Goal: Answer question/provide support: Share knowledge or assist other users

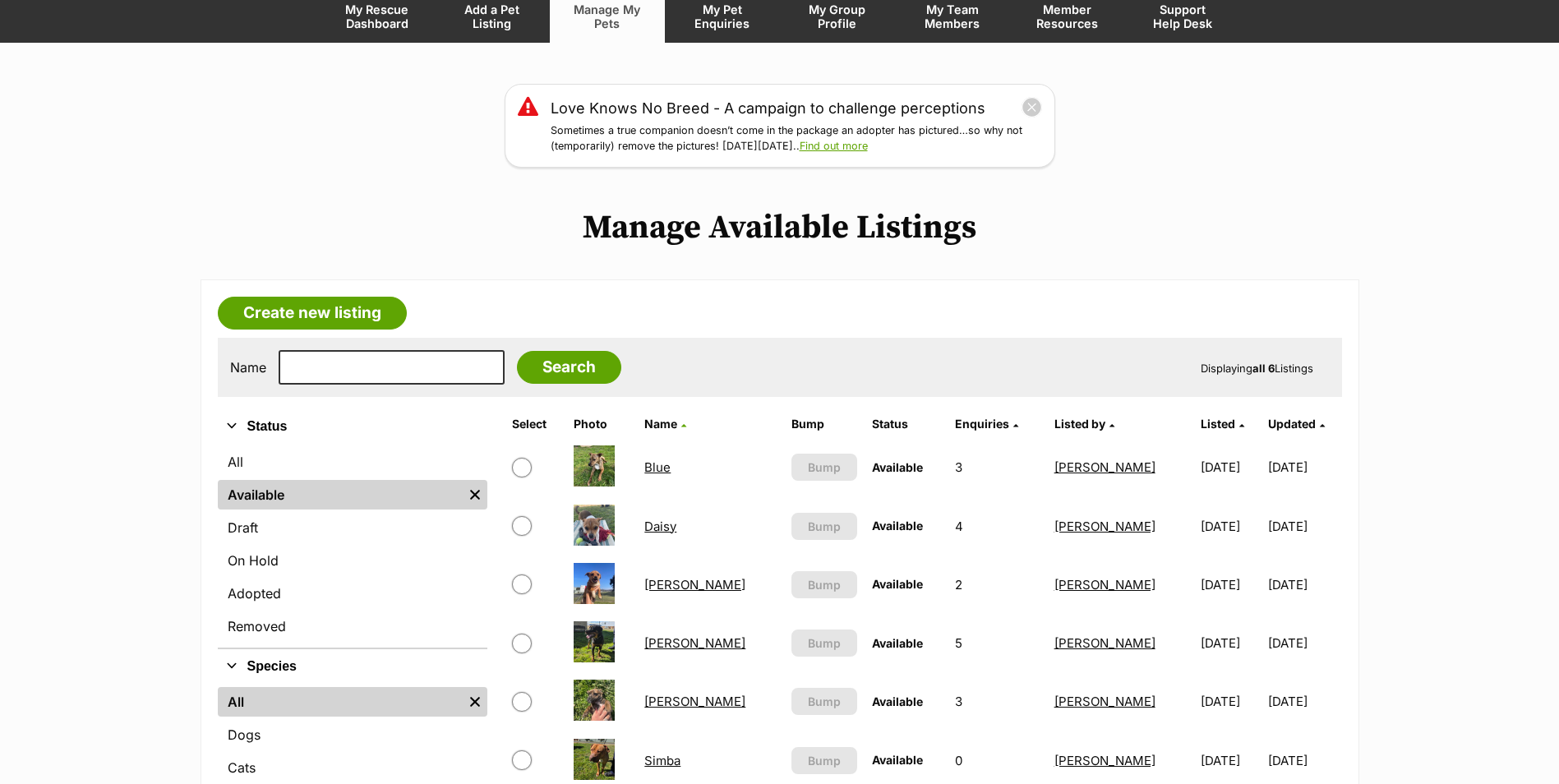
scroll to position [329, 0]
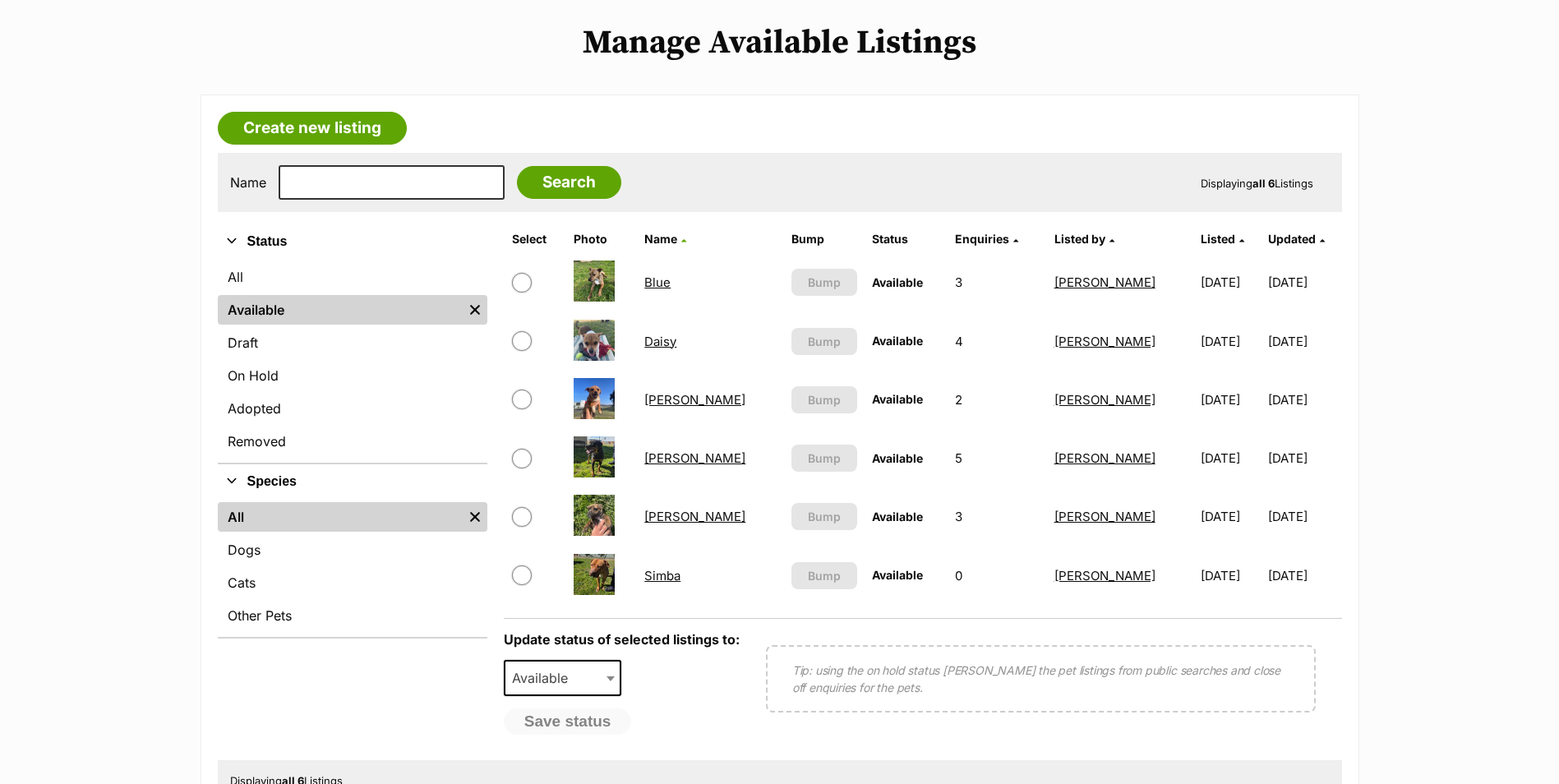
click at [679, 517] on link "[PERSON_NAME]" at bounding box center [695, 516] width 101 height 16
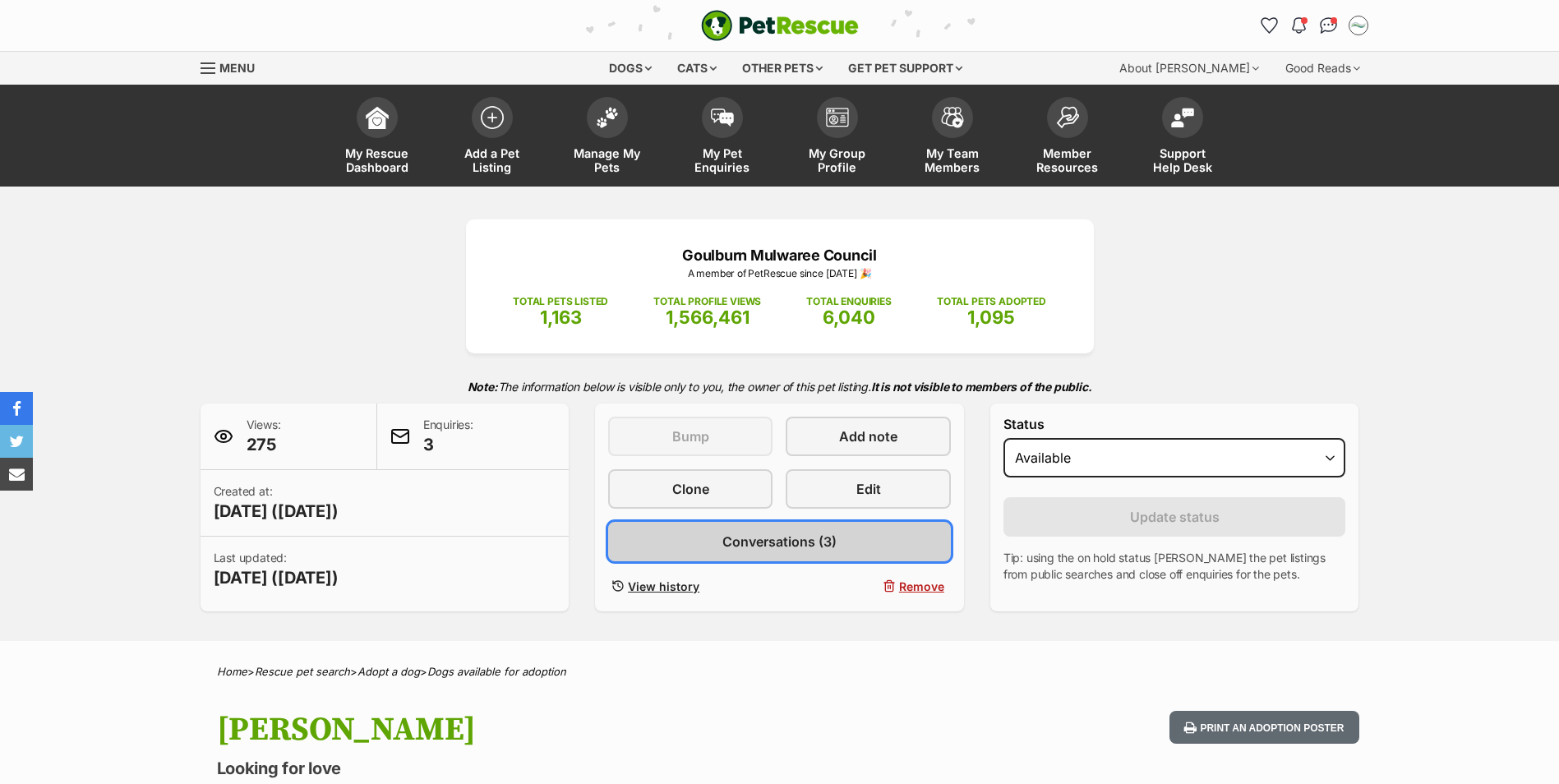
click at [790, 545] on span "Conversations (3)" at bounding box center [780, 542] width 115 height 20
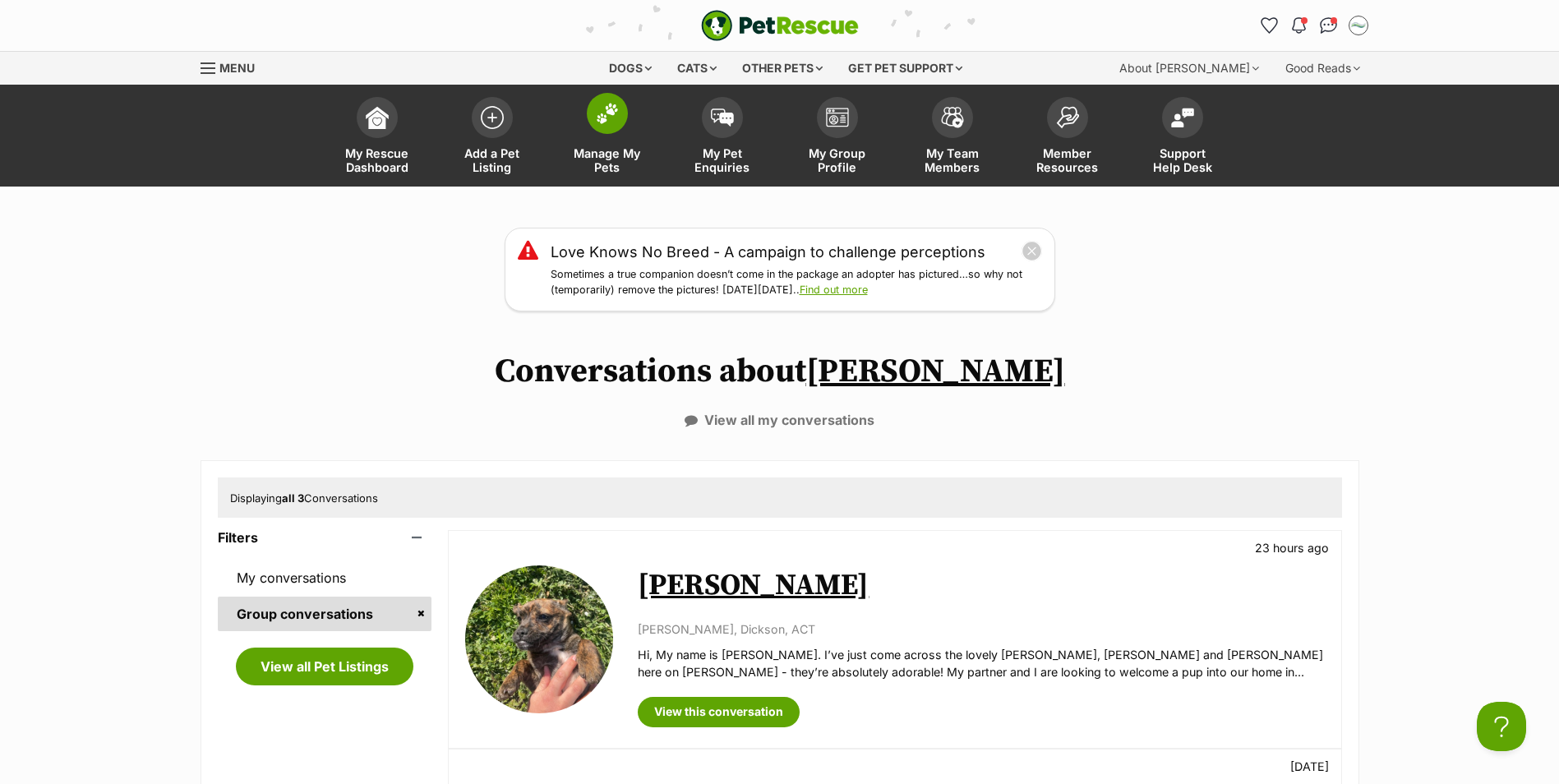
click at [619, 114] on span at bounding box center [608, 114] width 42 height 41
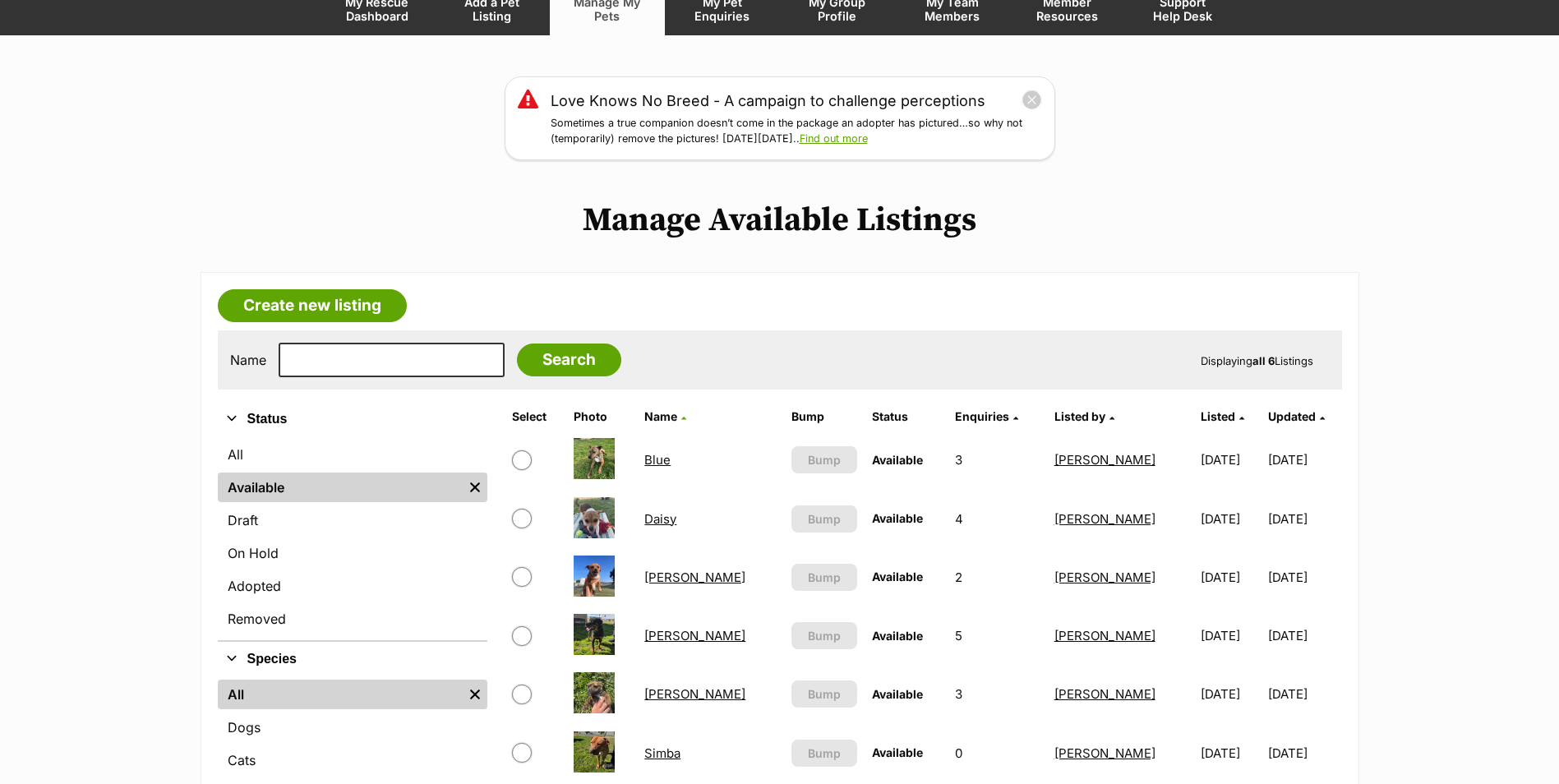
scroll to position [164, 0]
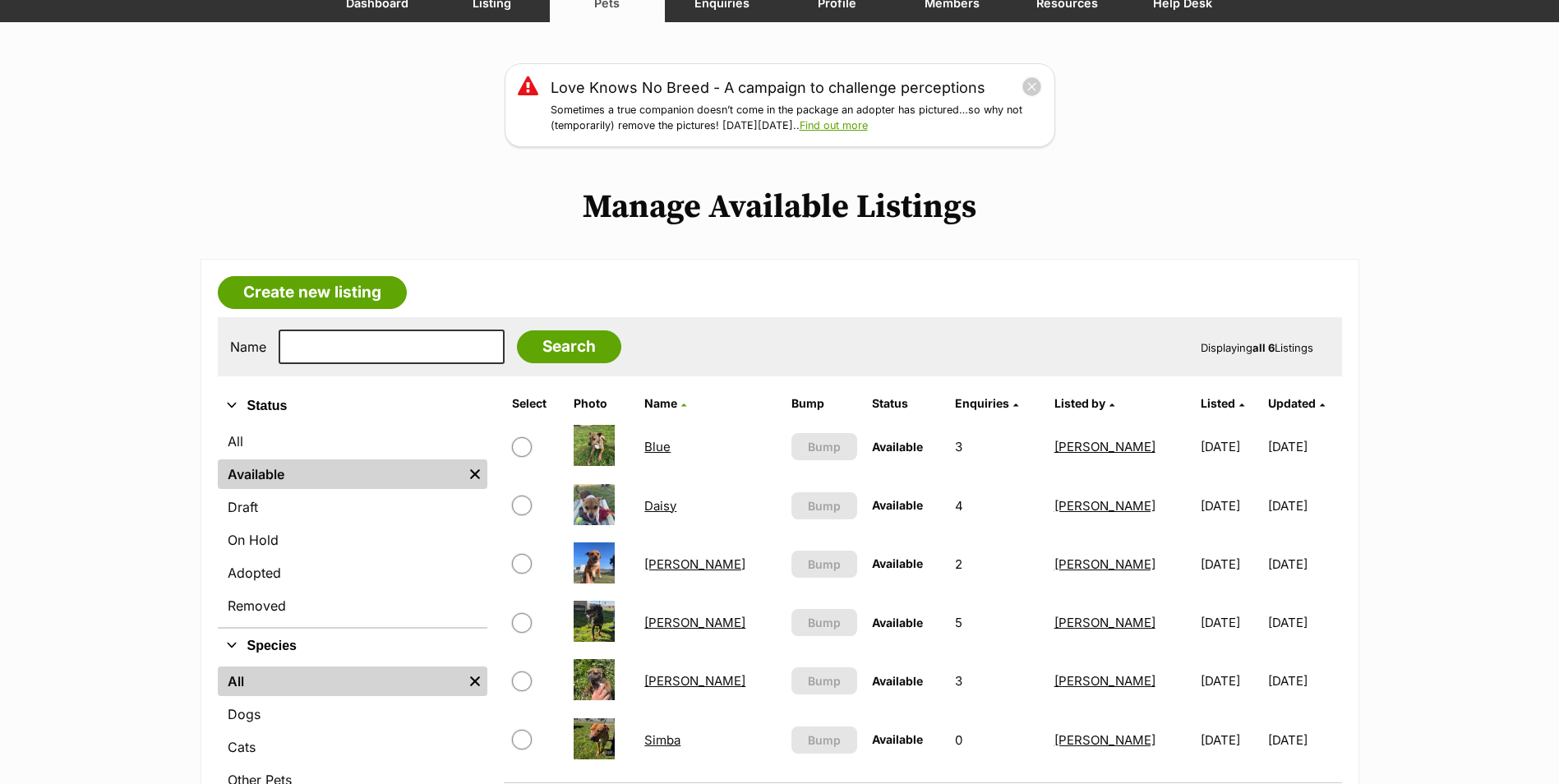
click at [671, 446] on link "Blue" at bounding box center [657, 446] width 27 height 16
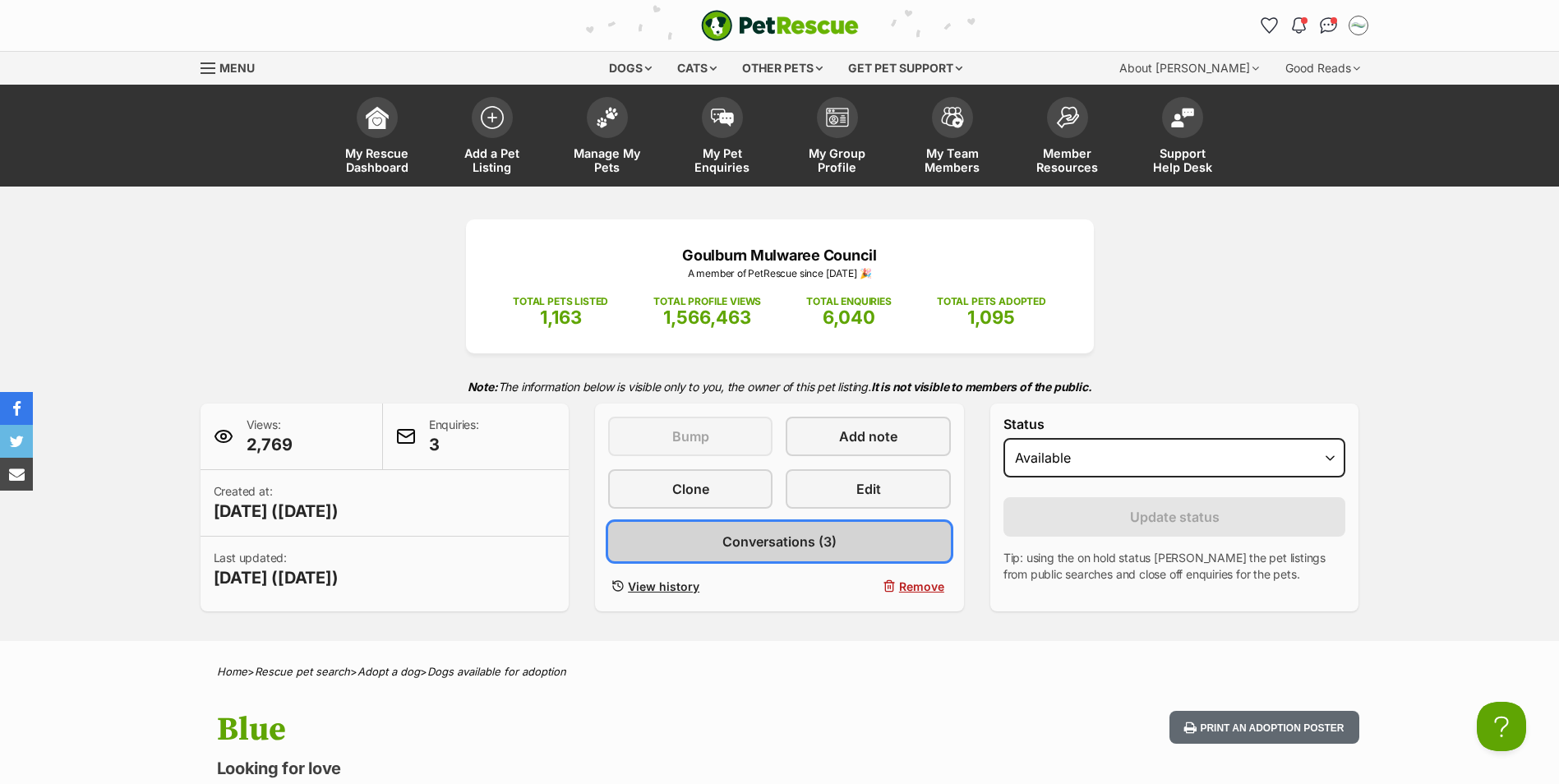
click at [775, 544] on span "Conversations (3)" at bounding box center [780, 542] width 115 height 20
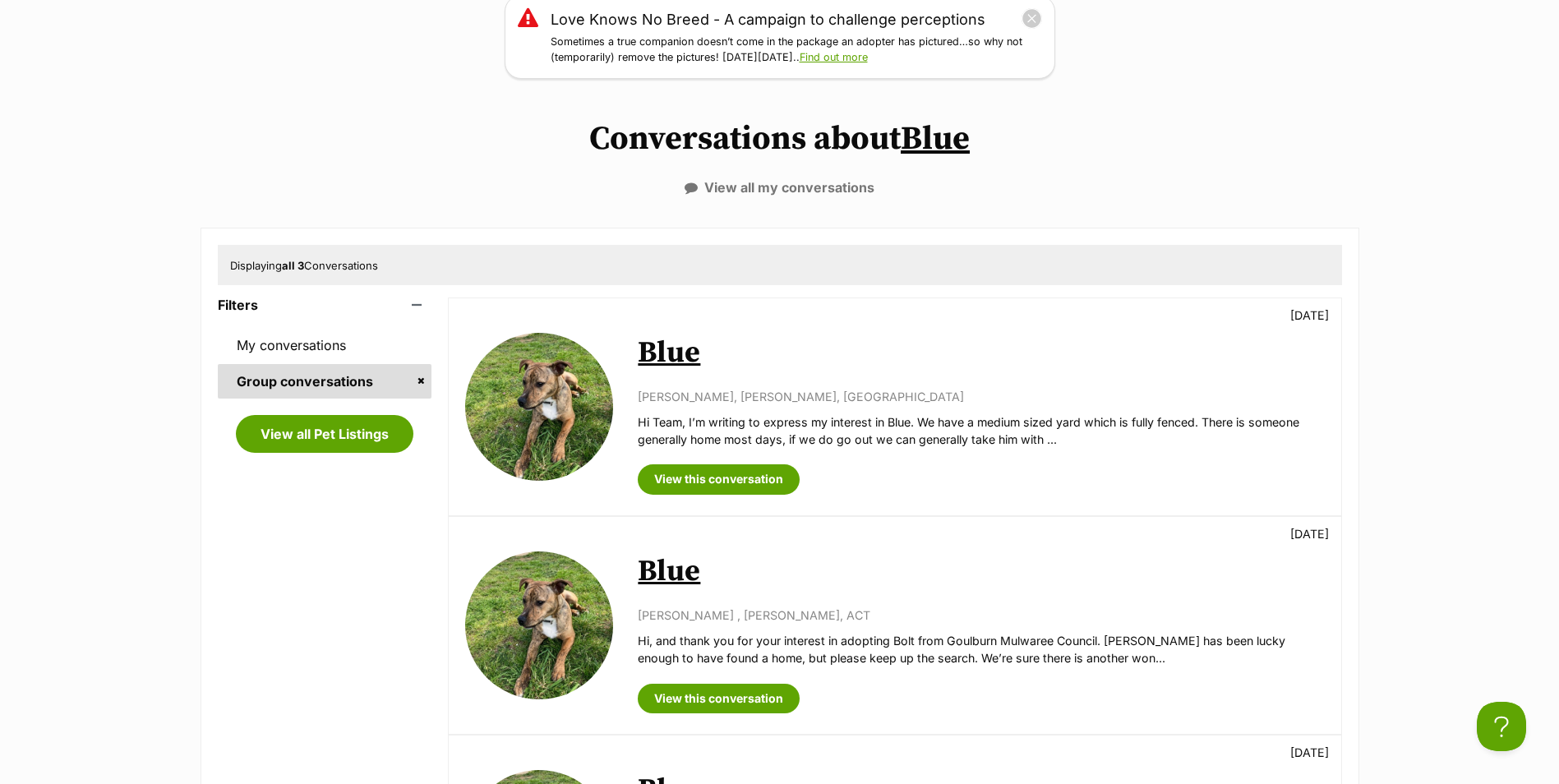
scroll to position [246, 0]
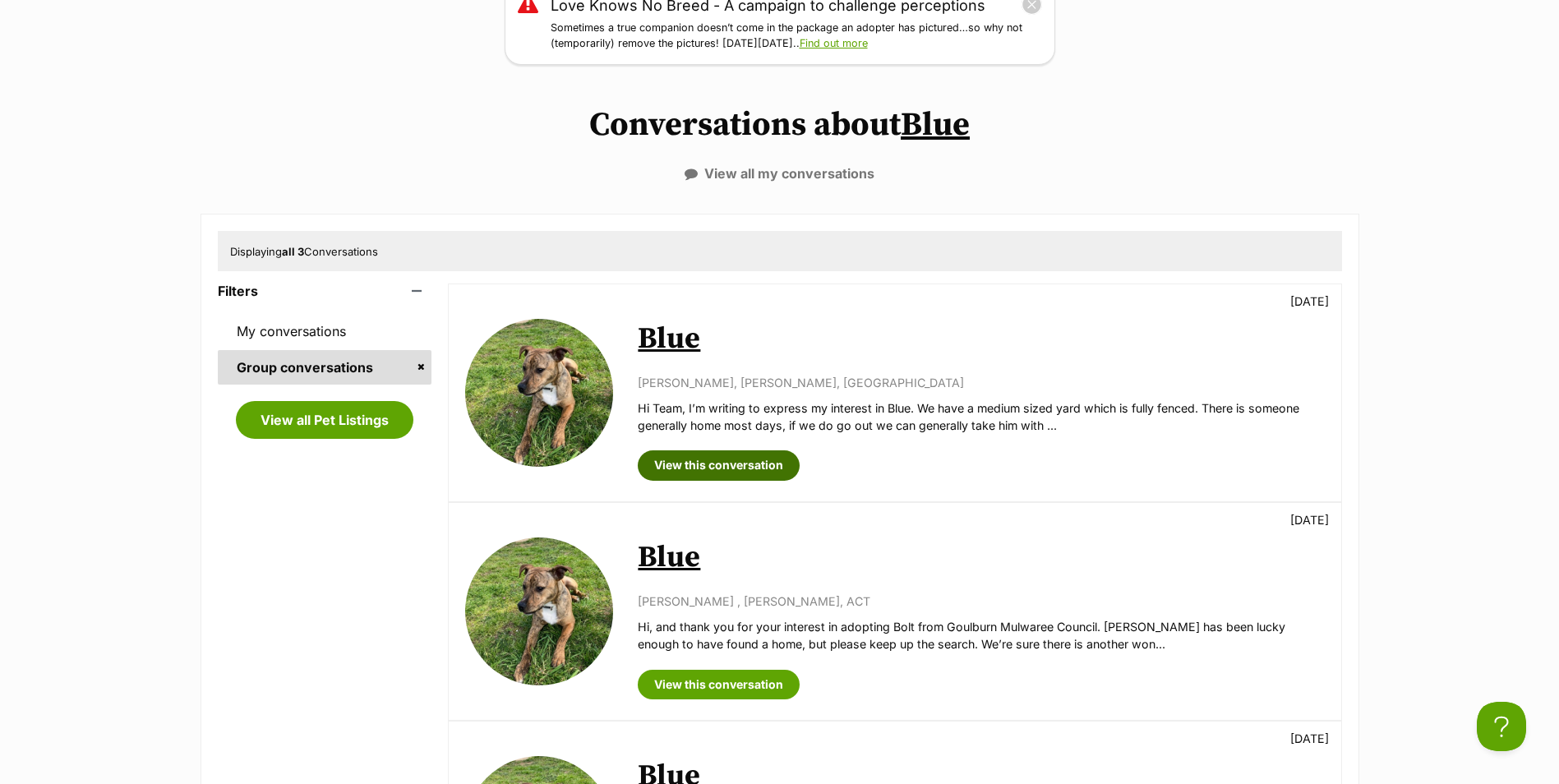
click at [751, 460] on link "View this conversation" at bounding box center [718, 465] width 162 height 30
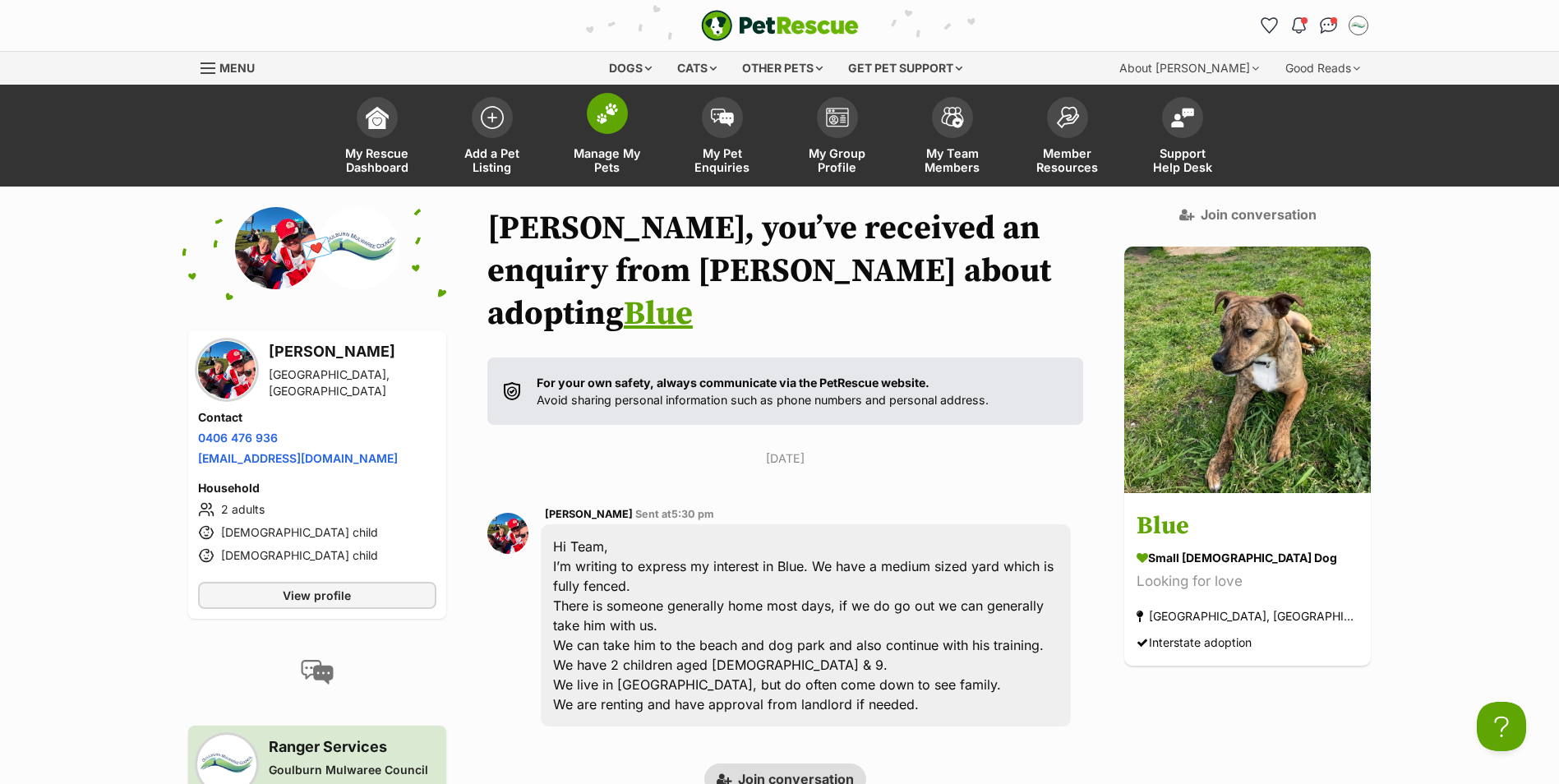
click at [615, 117] on img at bounding box center [608, 114] width 23 height 22
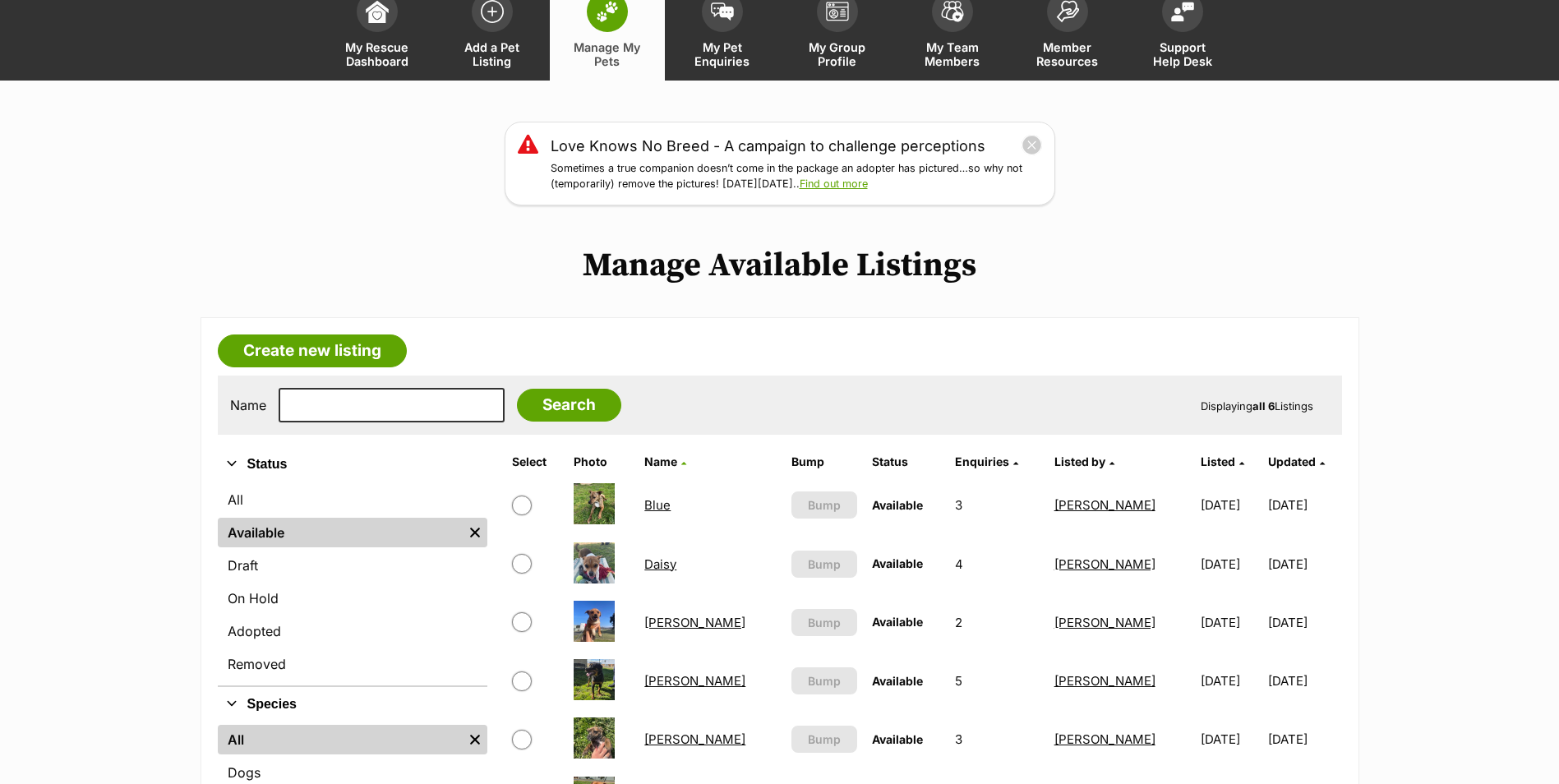
scroll to position [329, 0]
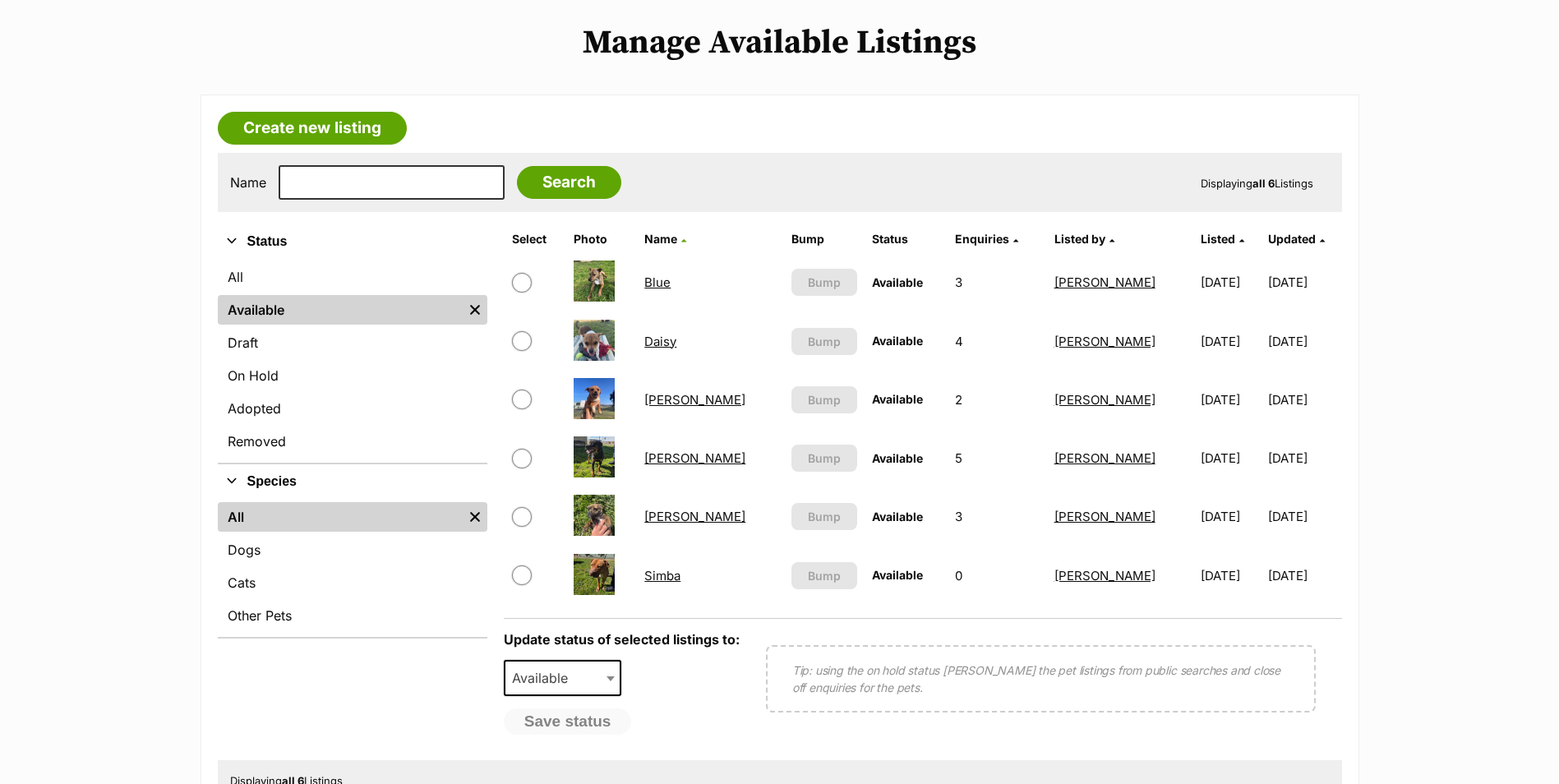
click at [687, 457] on link "[PERSON_NAME]" at bounding box center [695, 458] width 101 height 16
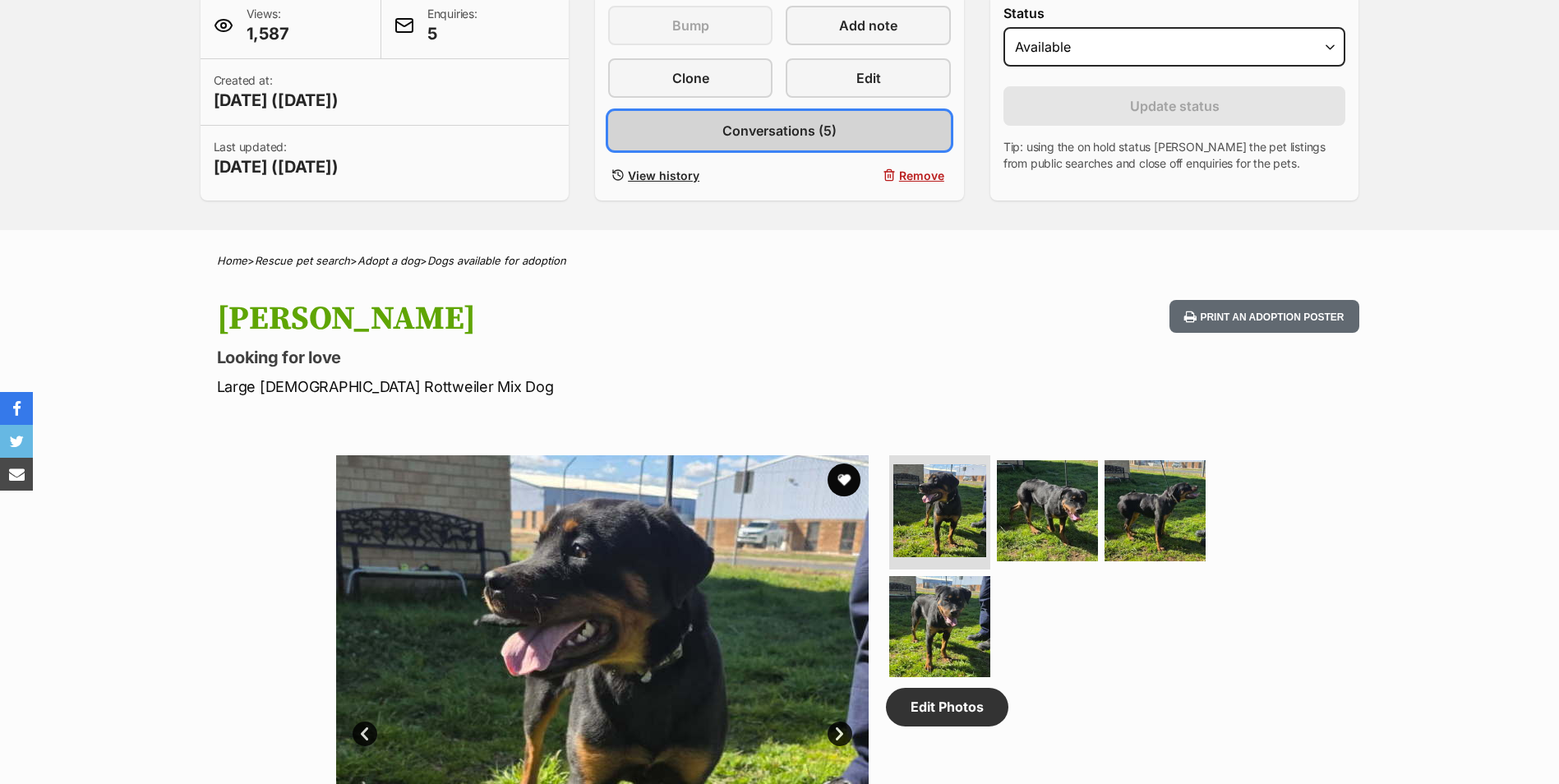
click at [780, 119] on link "Conversations (5)" at bounding box center [780, 131] width 343 height 40
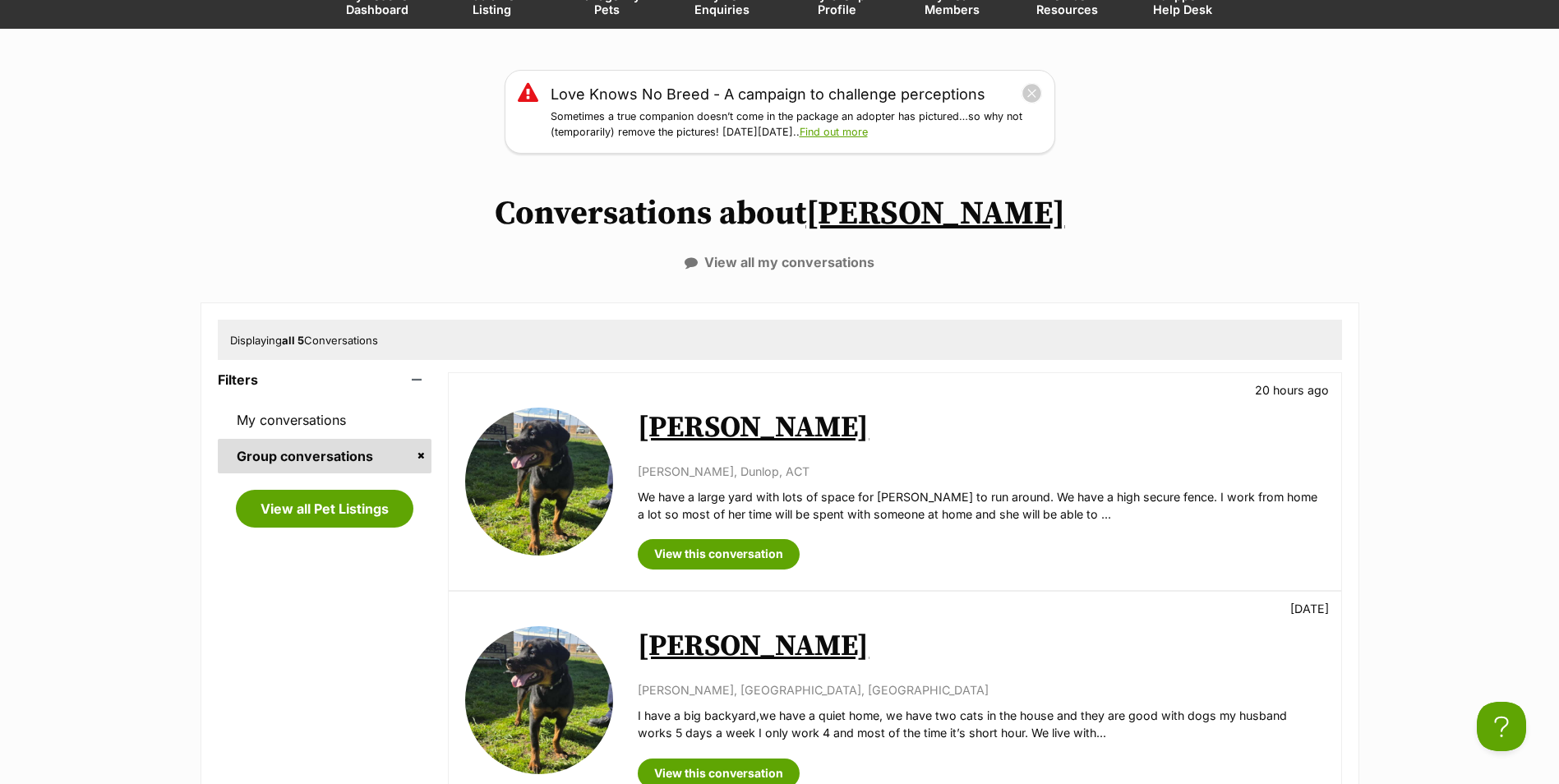
scroll to position [246, 0]
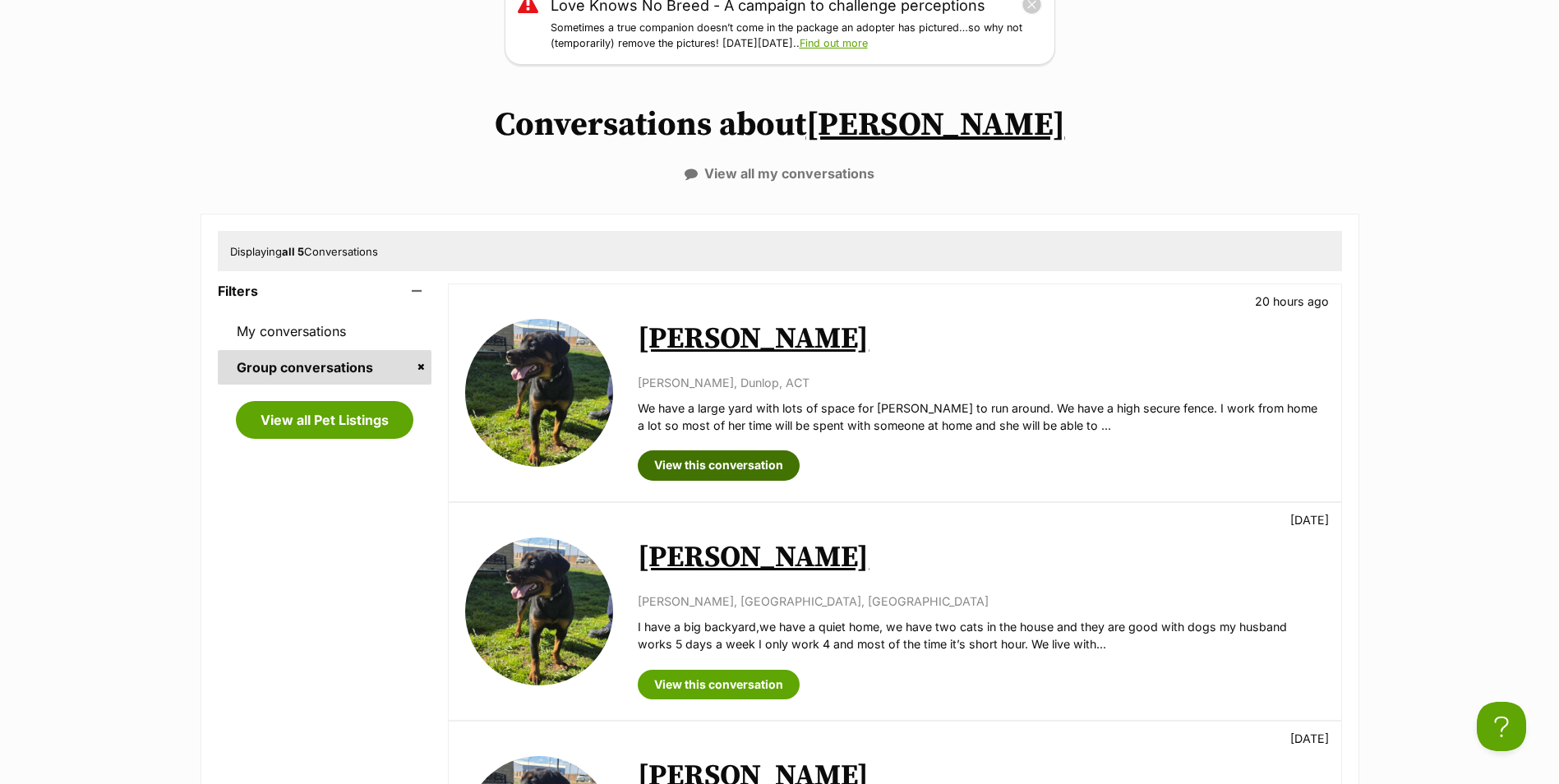
click at [731, 462] on link "View this conversation" at bounding box center [718, 465] width 162 height 30
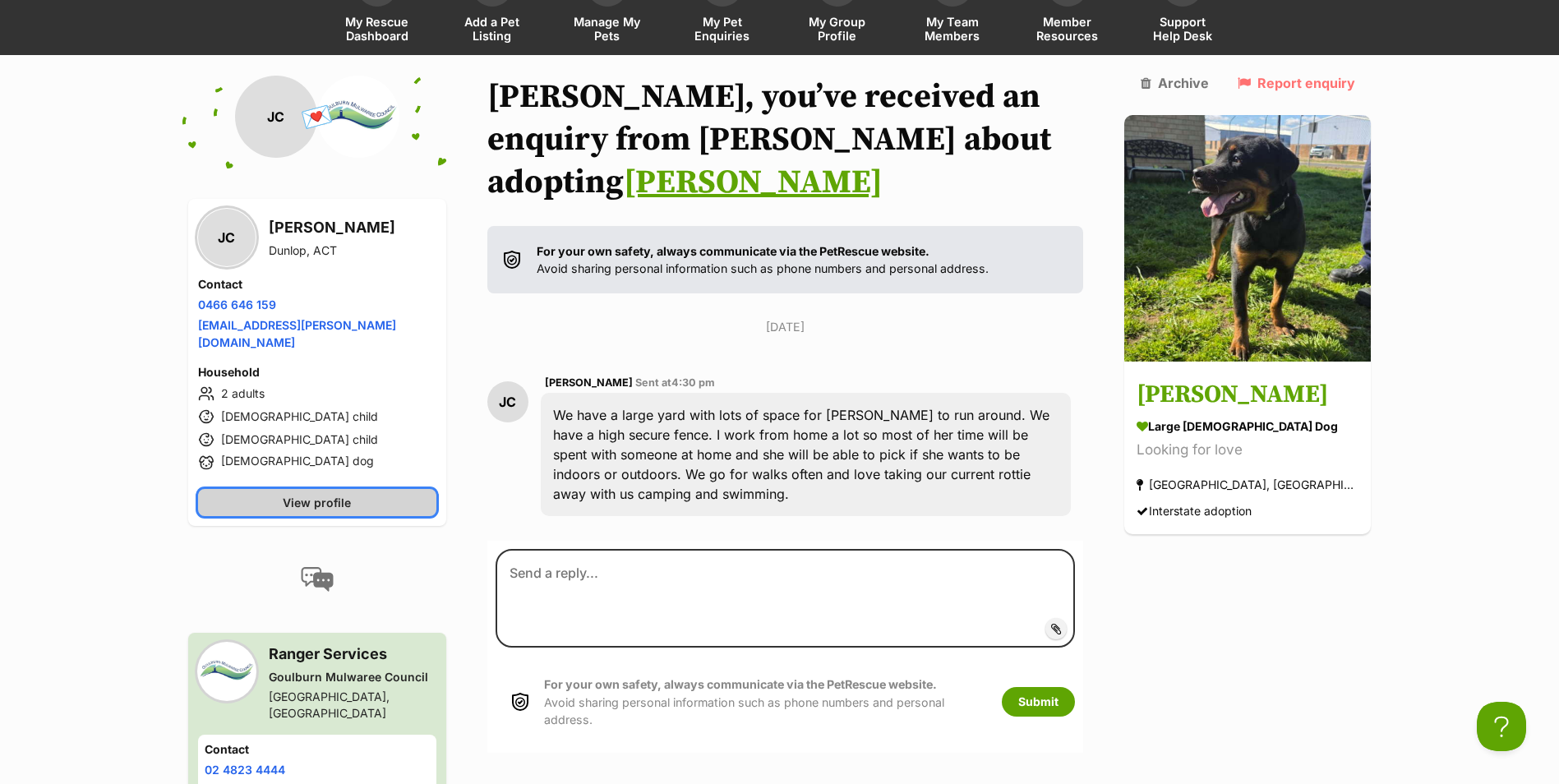
click at [339, 494] on span "View profile" at bounding box center [317, 502] width 68 height 17
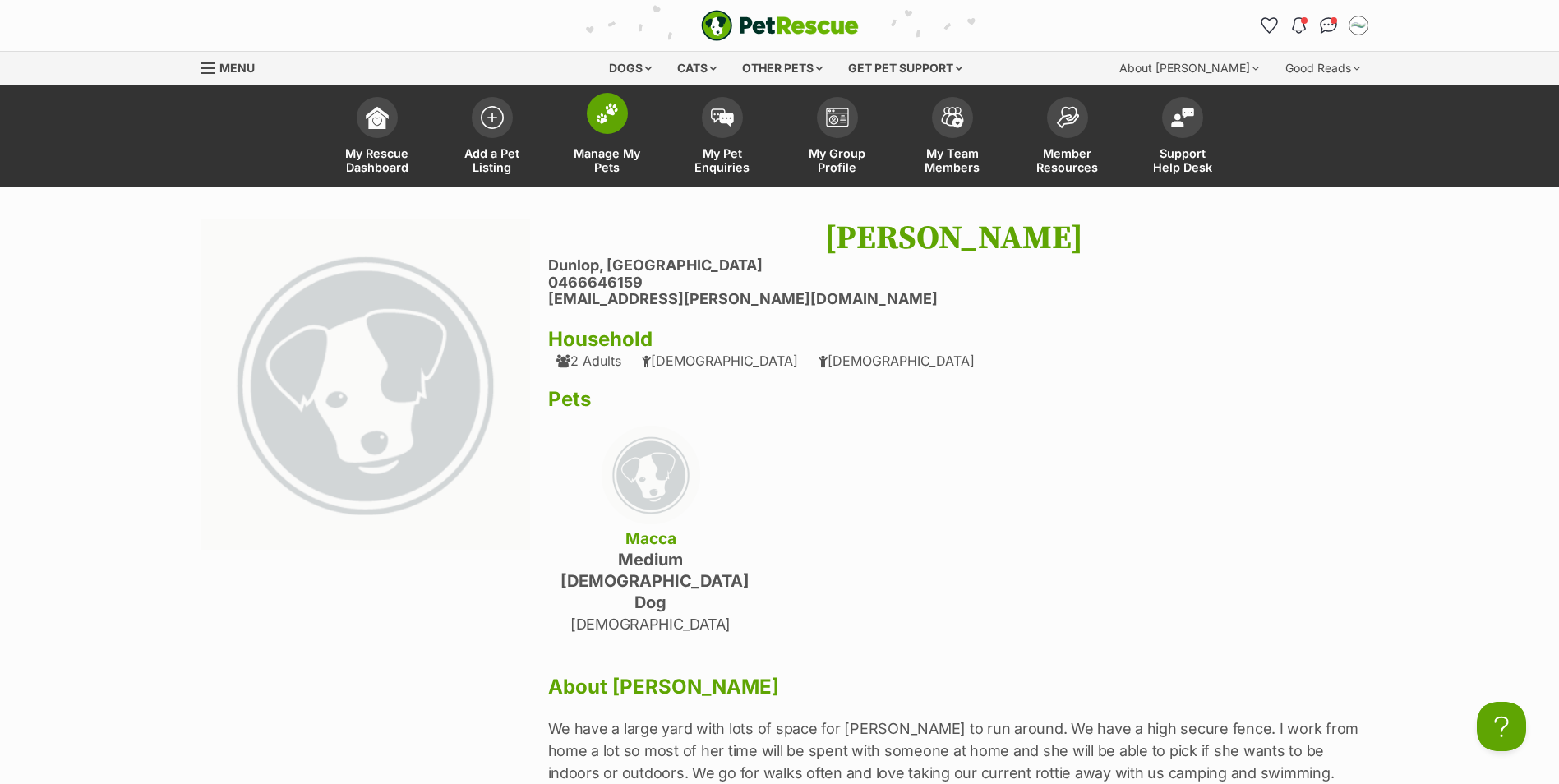
click at [598, 130] on span at bounding box center [608, 114] width 42 height 41
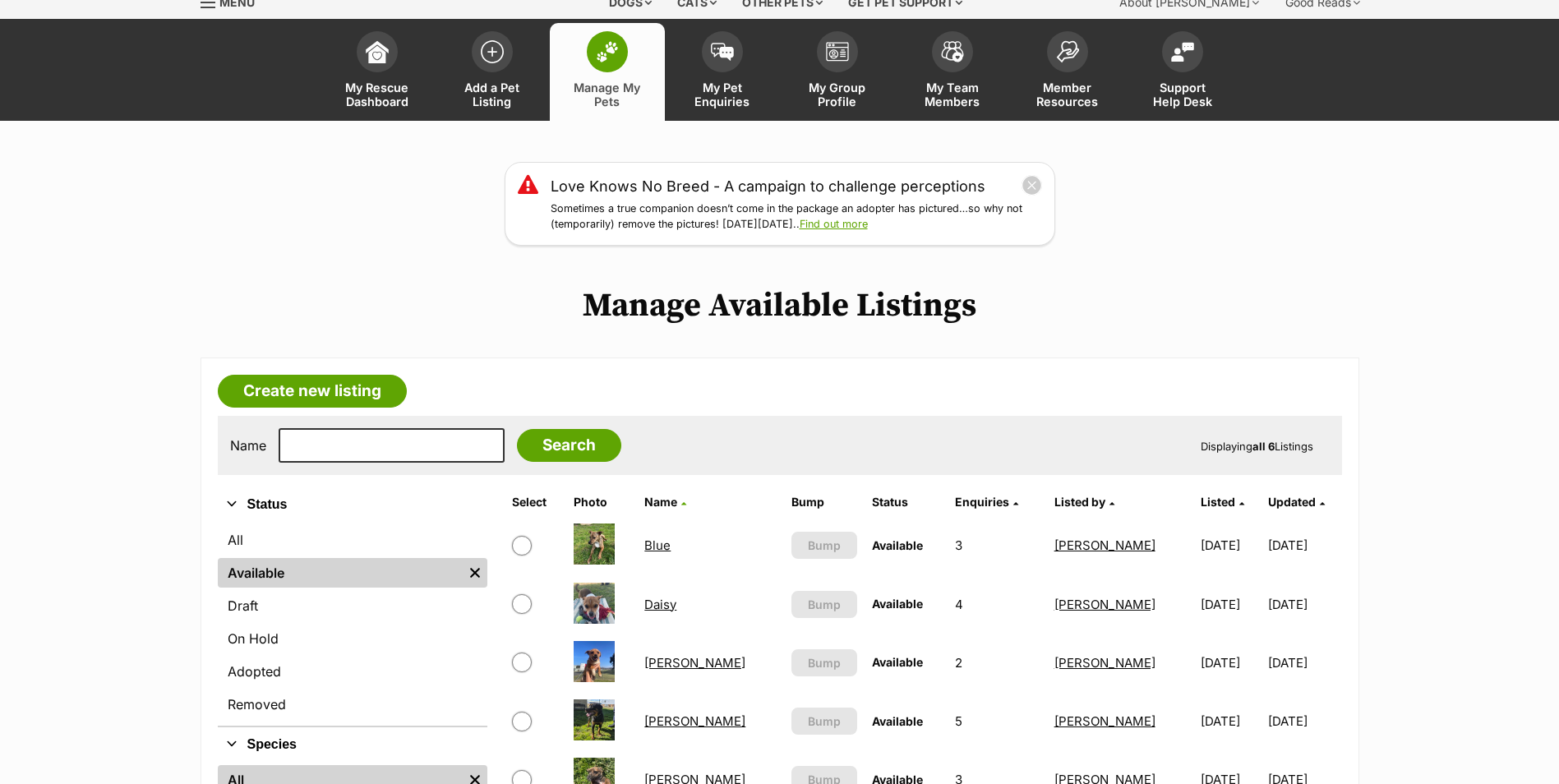
scroll to position [164, 0]
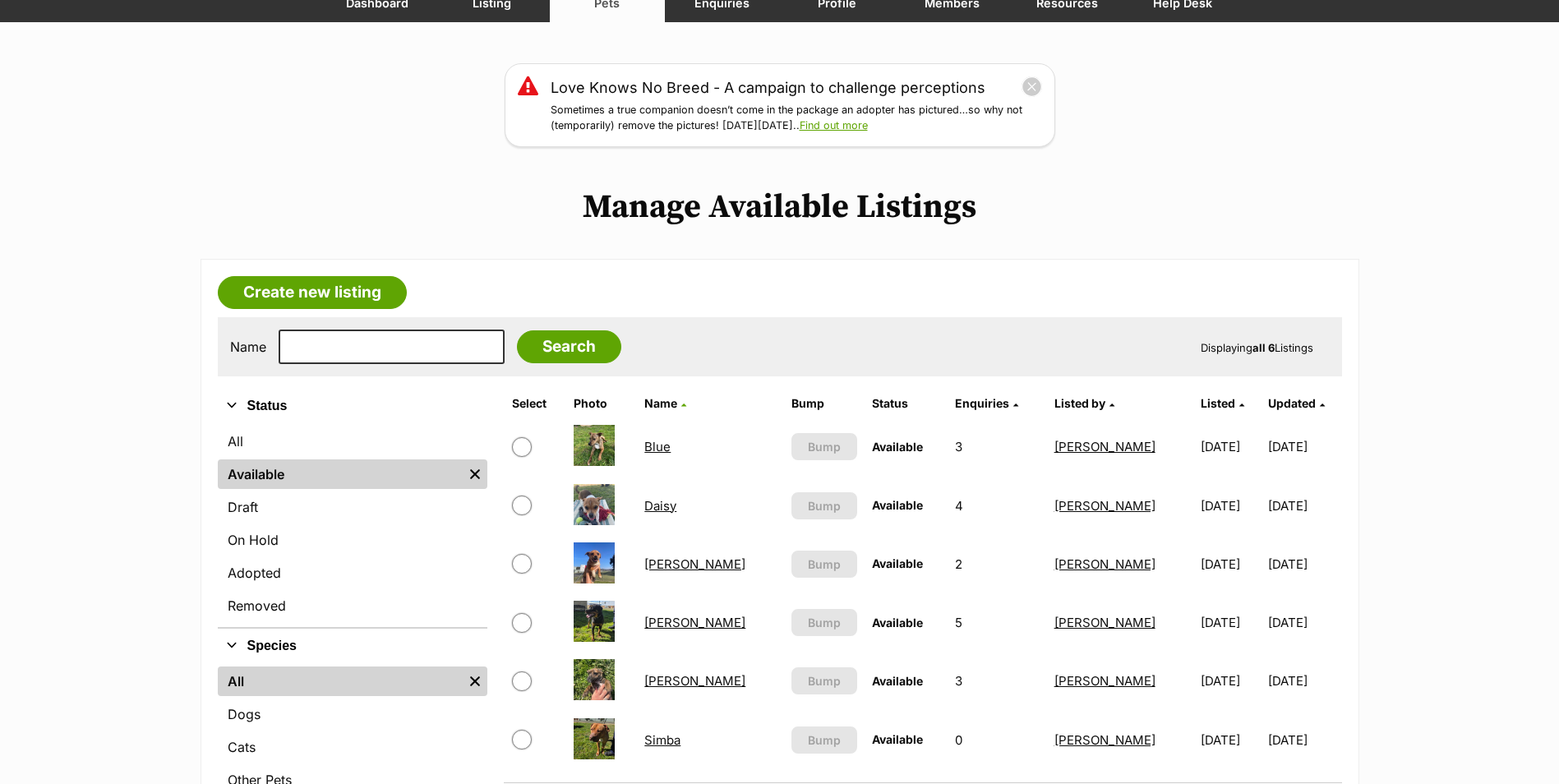
click at [672, 504] on link "Daisy" at bounding box center [660, 505] width 32 height 16
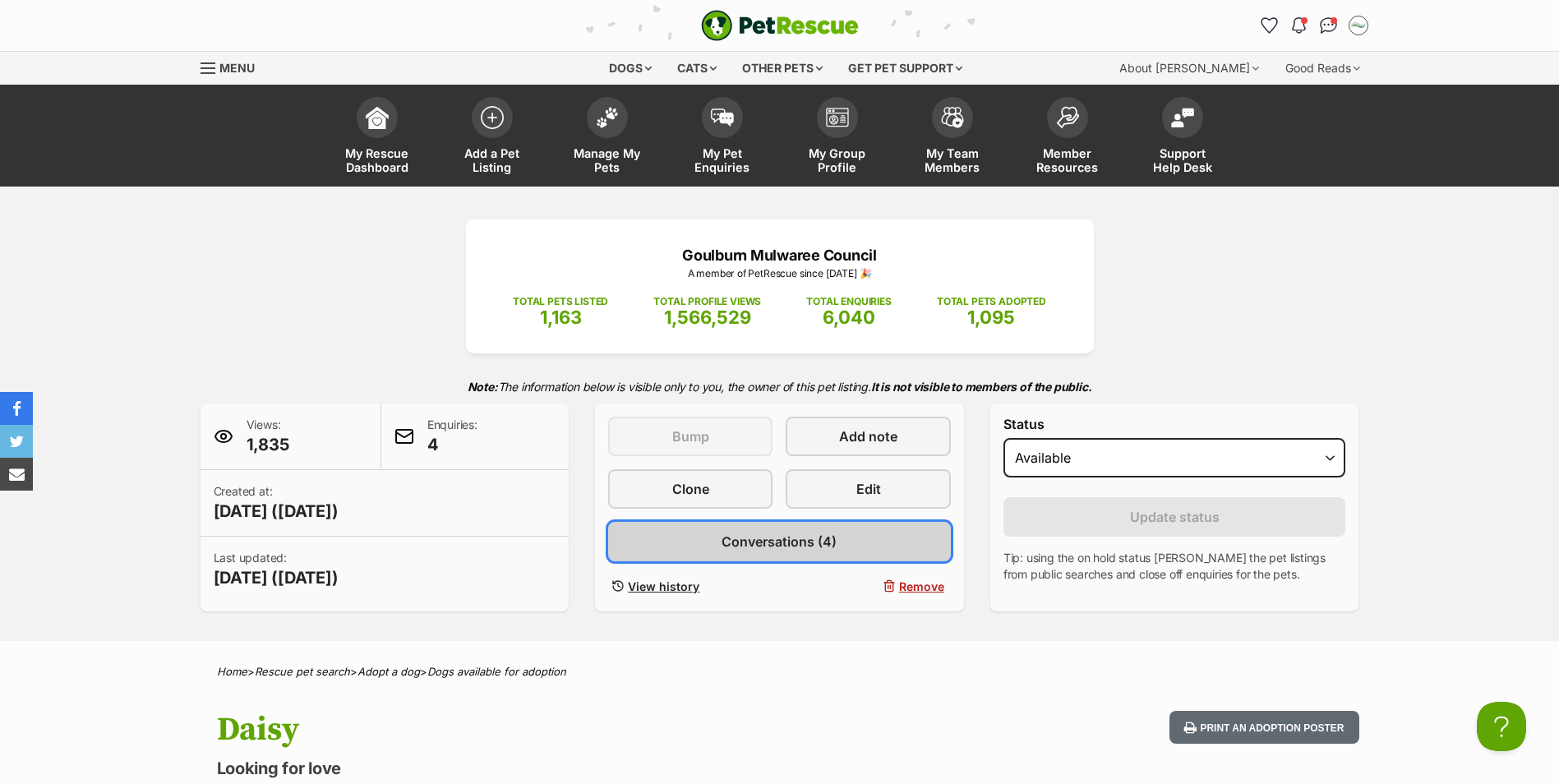
click at [791, 540] on span "Conversations (4)" at bounding box center [779, 542] width 115 height 20
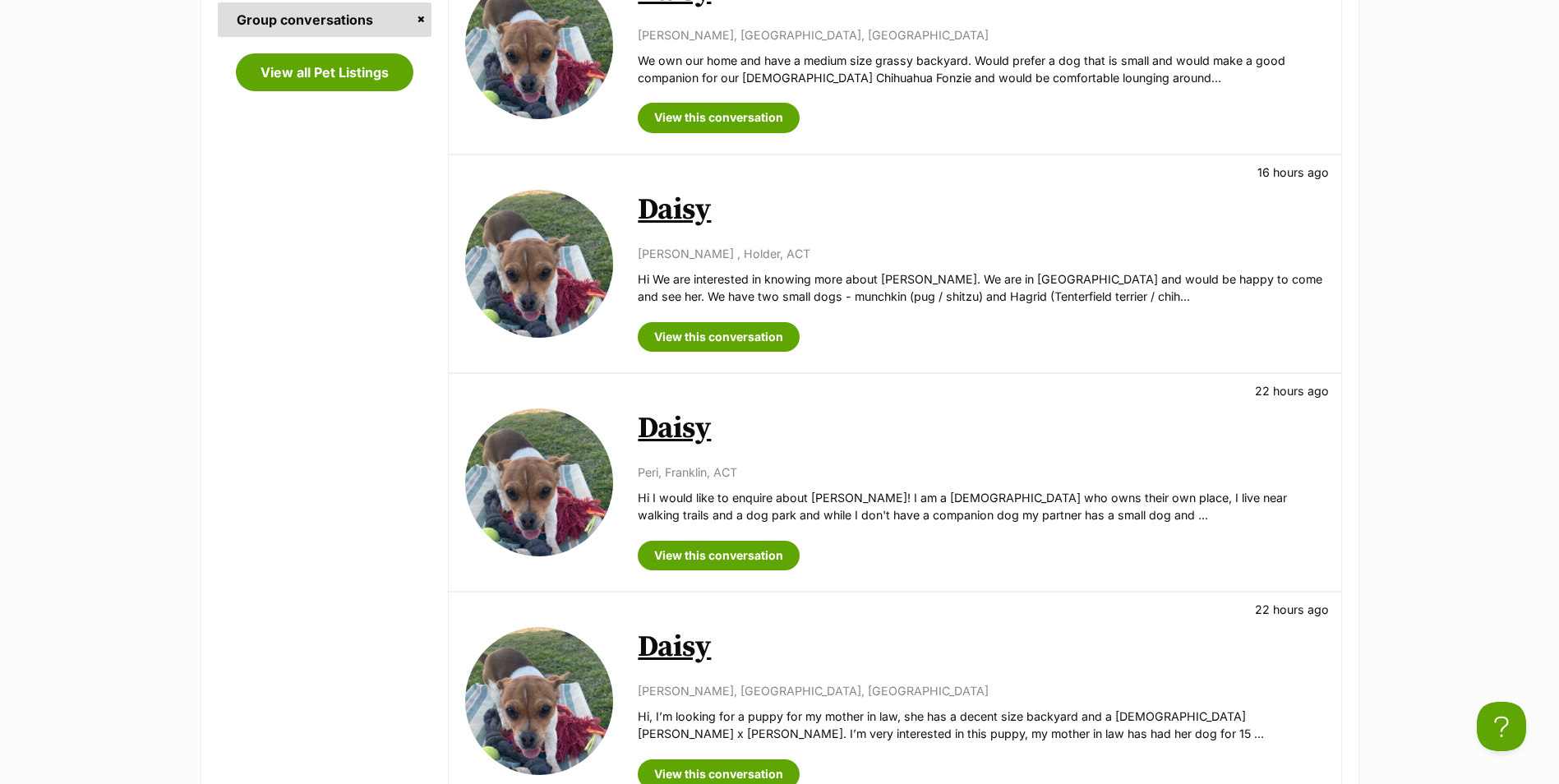
scroll to position [657, 0]
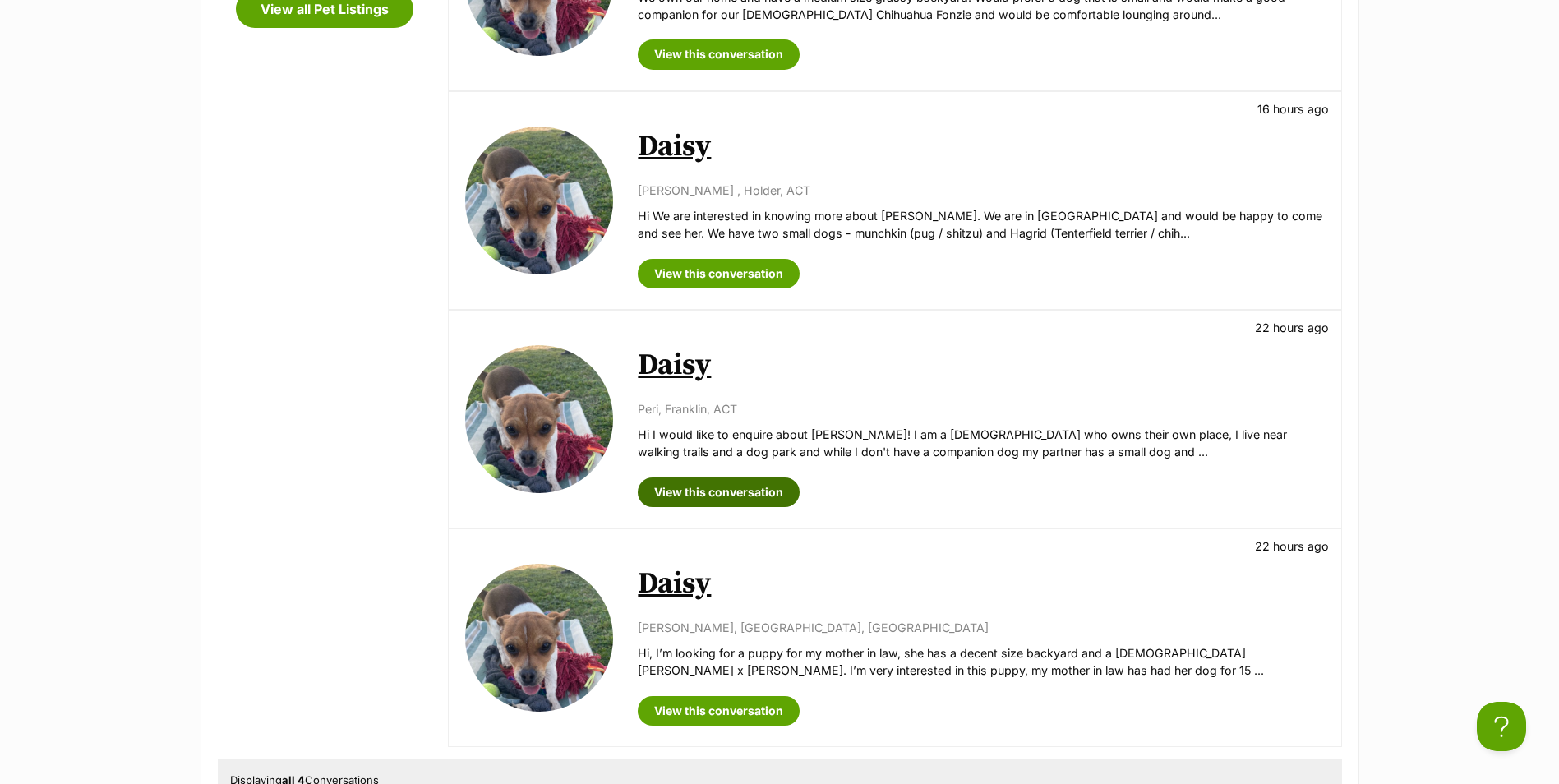
click at [706, 490] on link "View this conversation" at bounding box center [718, 492] width 162 height 30
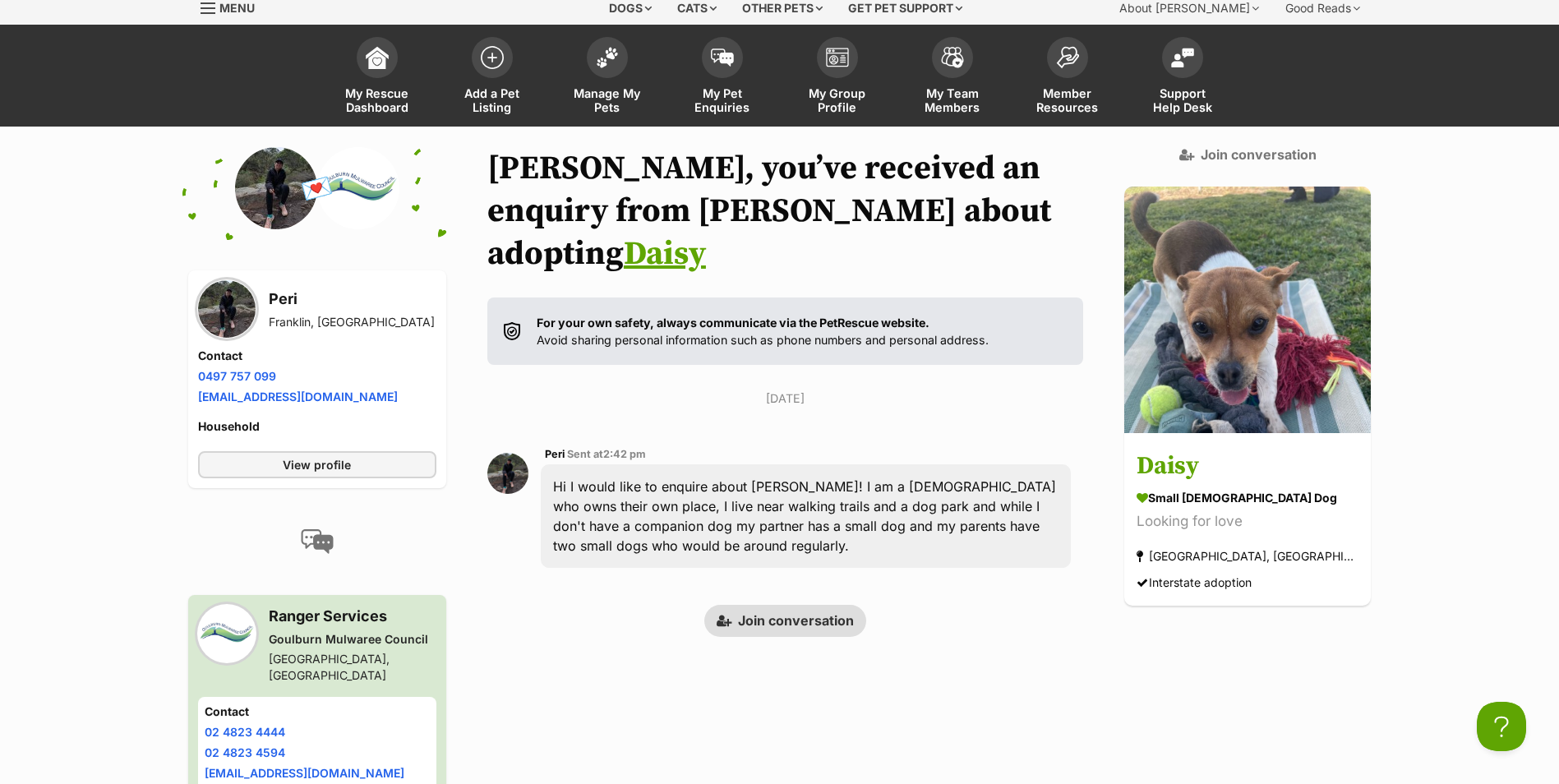
scroll to position [131, 0]
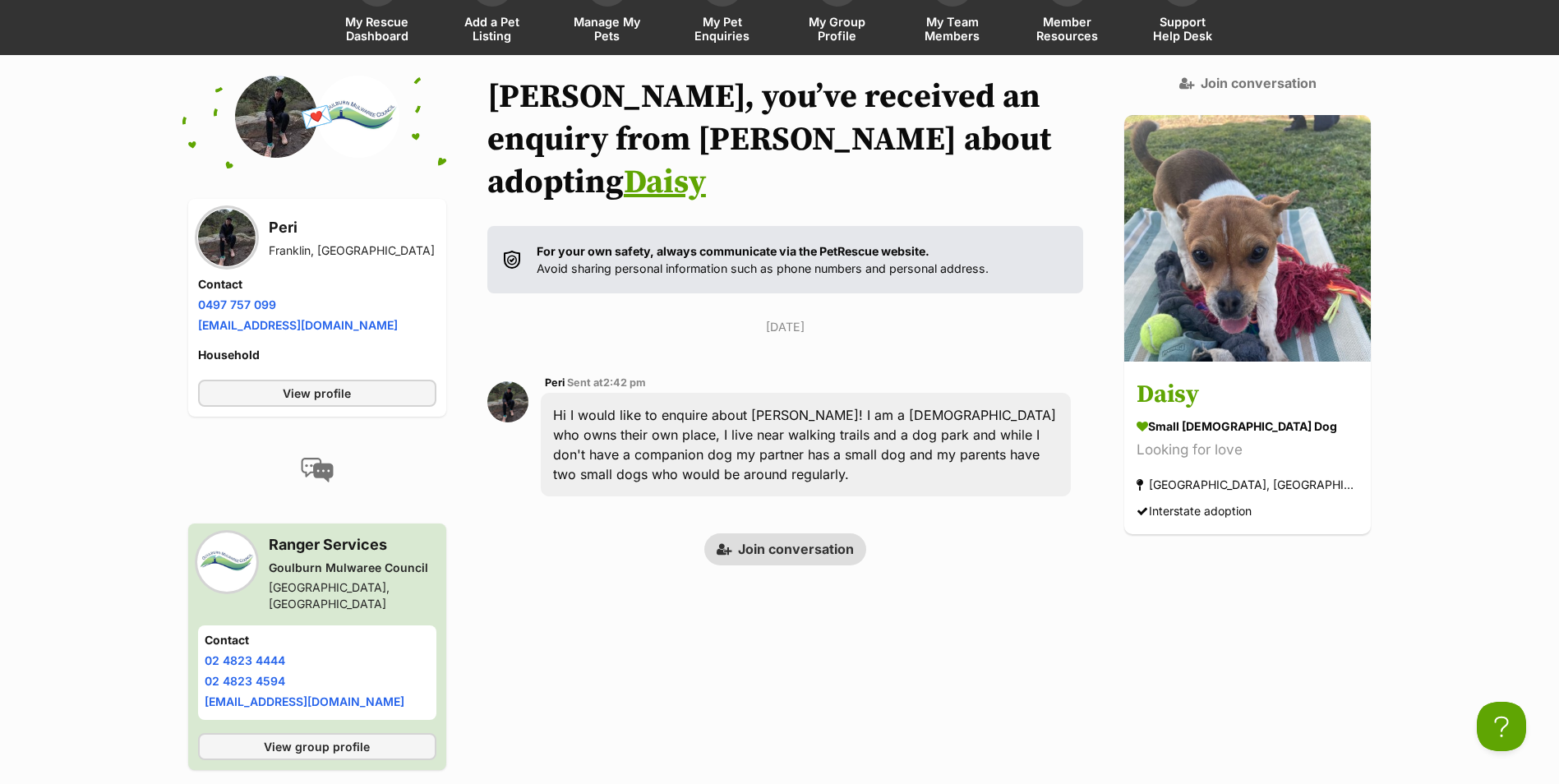
click at [233, 242] on img at bounding box center [227, 237] width 57 height 57
click at [318, 392] on span "View profile" at bounding box center [317, 392] width 68 height 17
click at [283, 388] on link "View profile" at bounding box center [317, 392] width 238 height 27
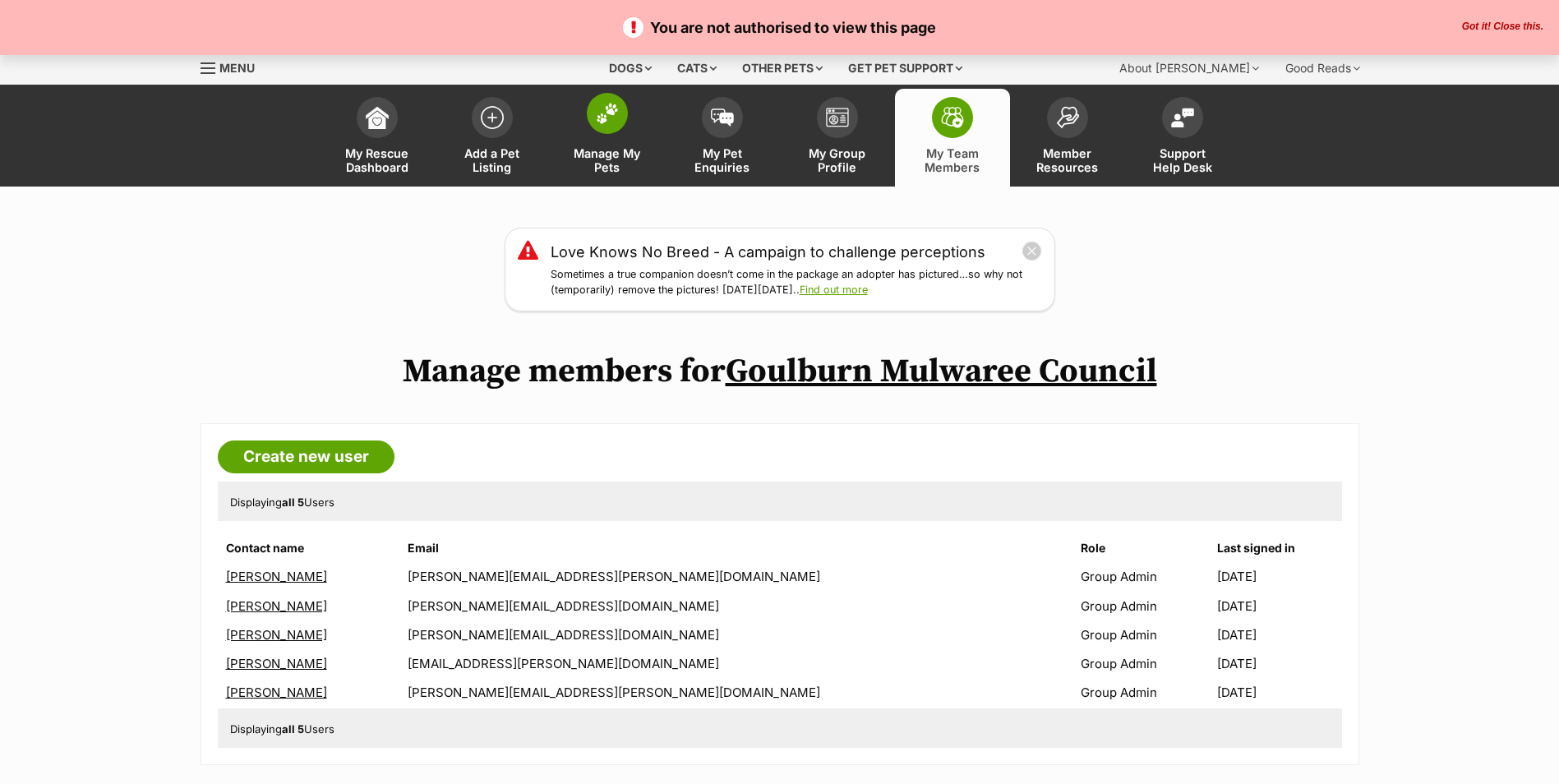
click at [621, 116] on span at bounding box center [608, 114] width 42 height 41
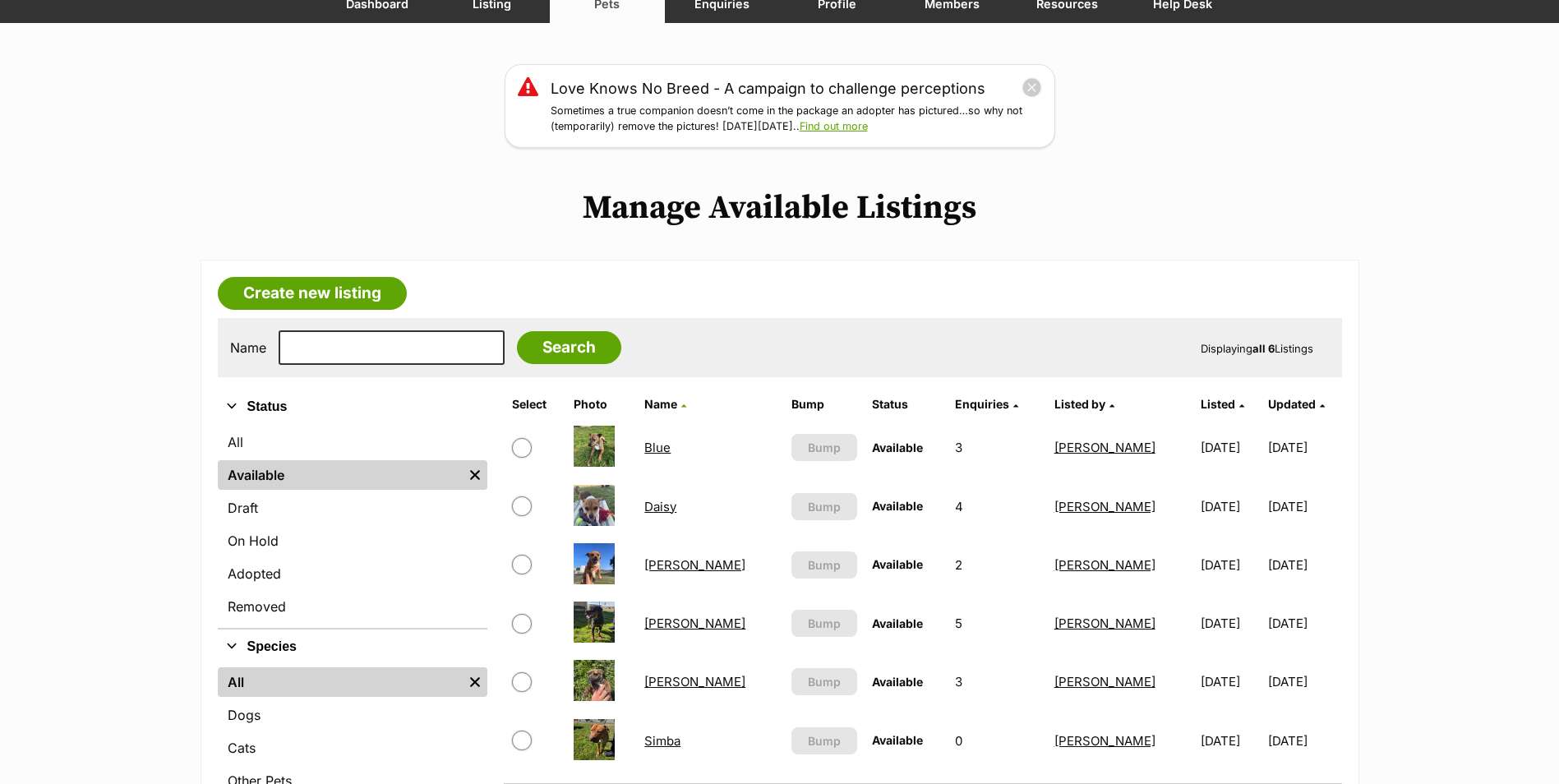
scroll to position [164, 0]
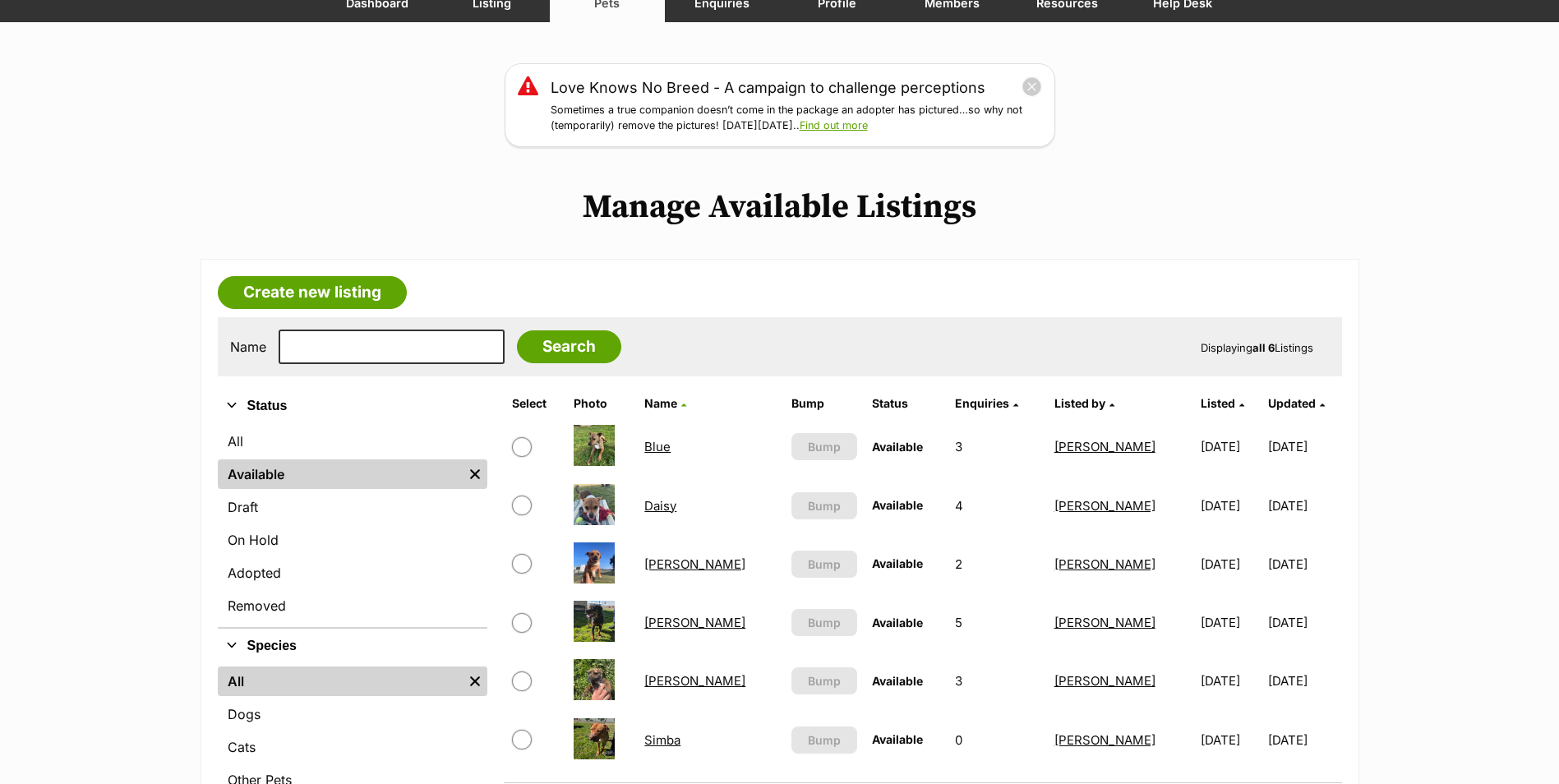
click at [669, 450] on link "Blue" at bounding box center [657, 446] width 27 height 16
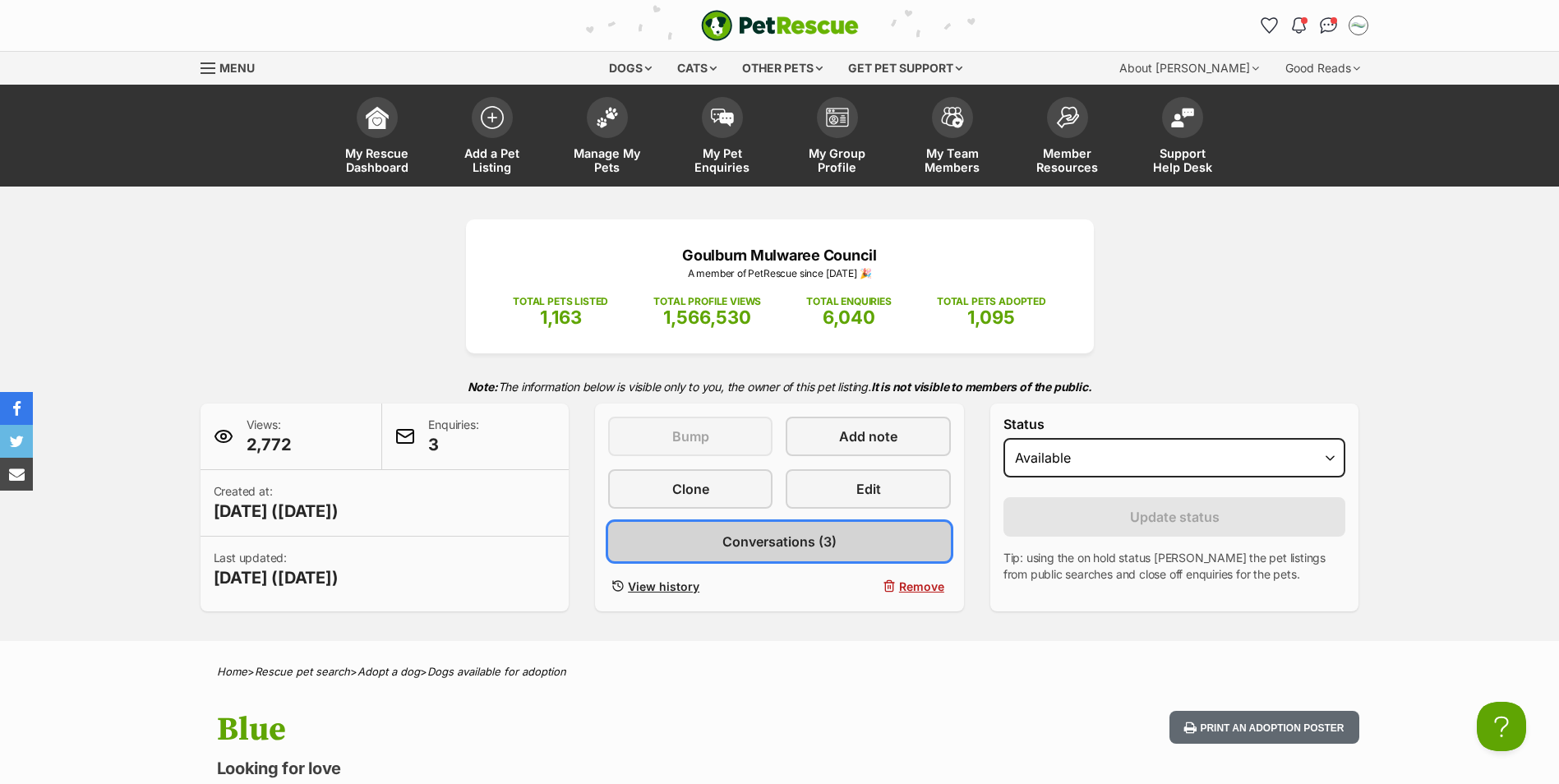
click at [772, 541] on span "Conversations (3)" at bounding box center [780, 542] width 115 height 20
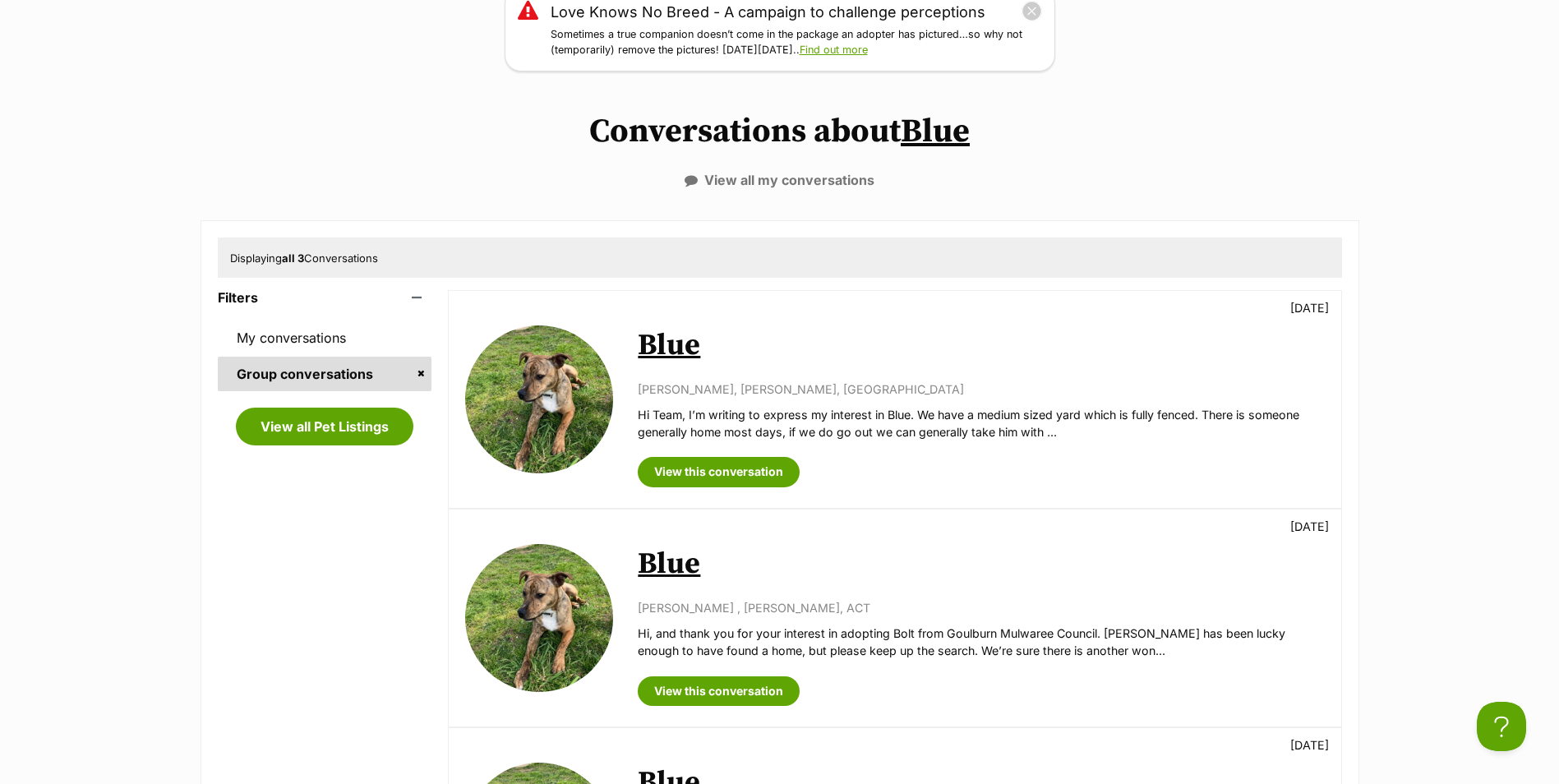
scroll to position [246, 0]
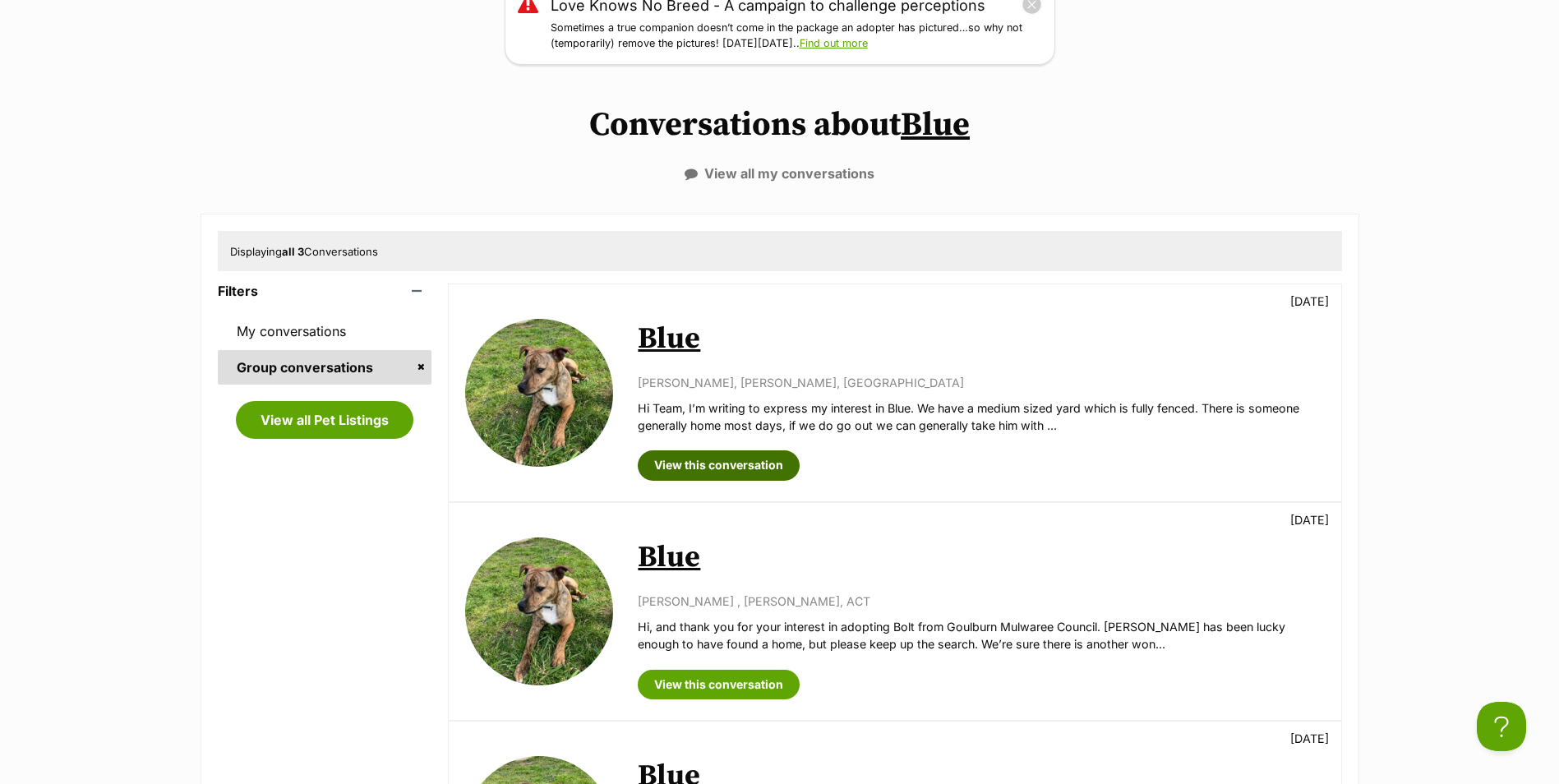
click at [728, 466] on link "View this conversation" at bounding box center [718, 465] width 162 height 30
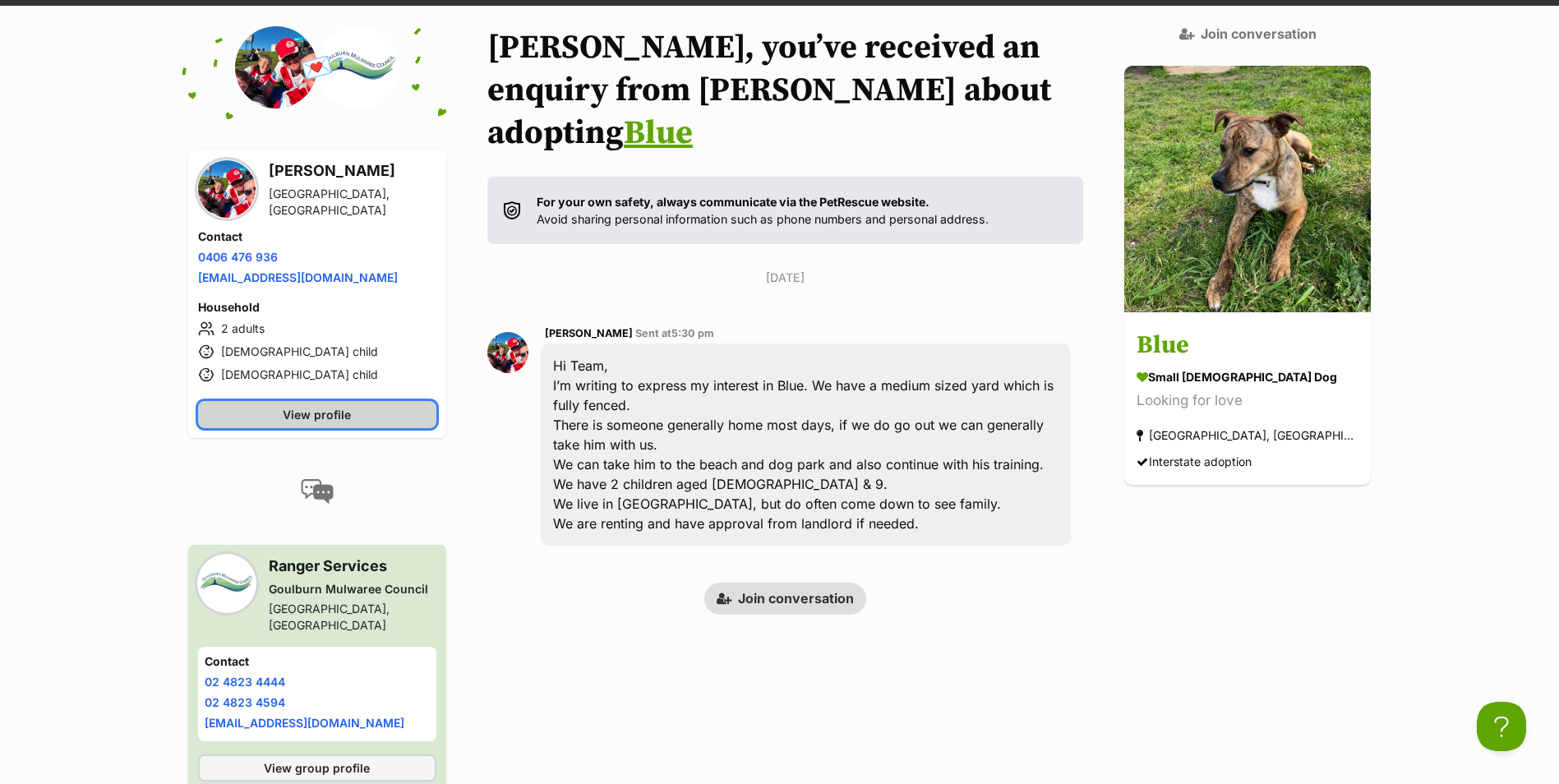
click at [318, 411] on span "View profile" at bounding box center [317, 414] width 68 height 17
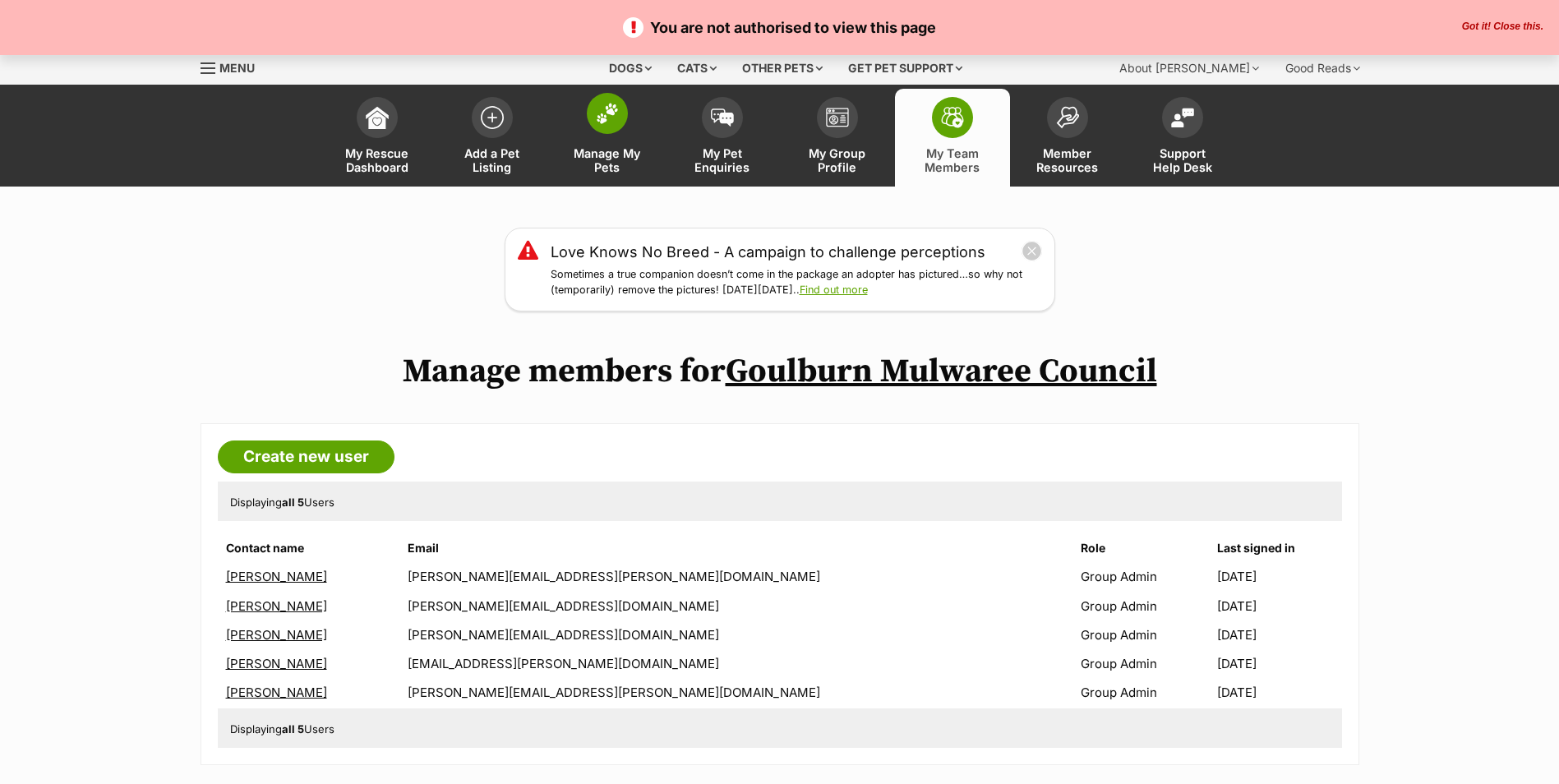
click at [597, 126] on span at bounding box center [608, 114] width 42 height 41
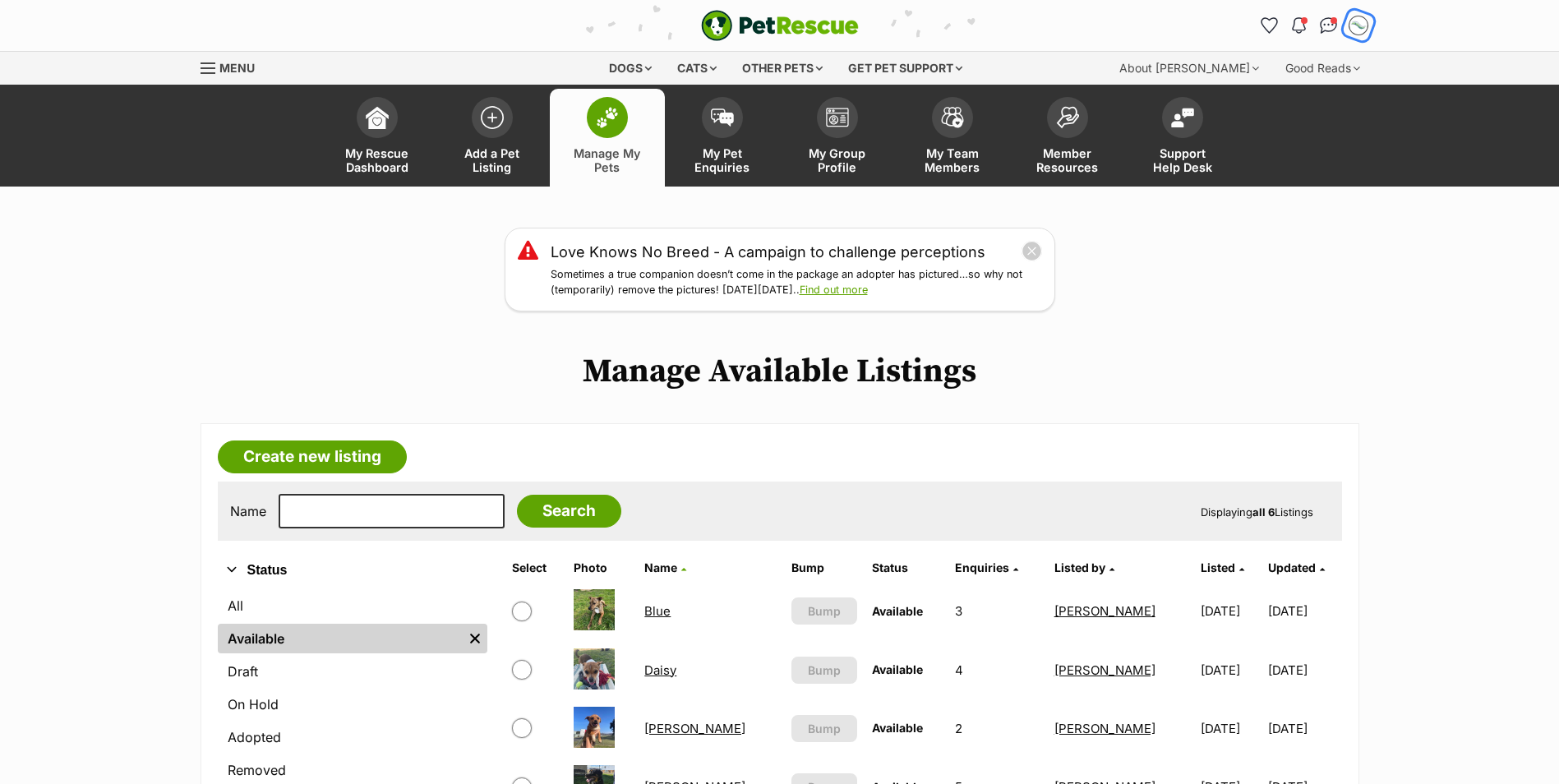
click at [1356, 26] on img "My account" at bounding box center [1359, 26] width 22 height 22
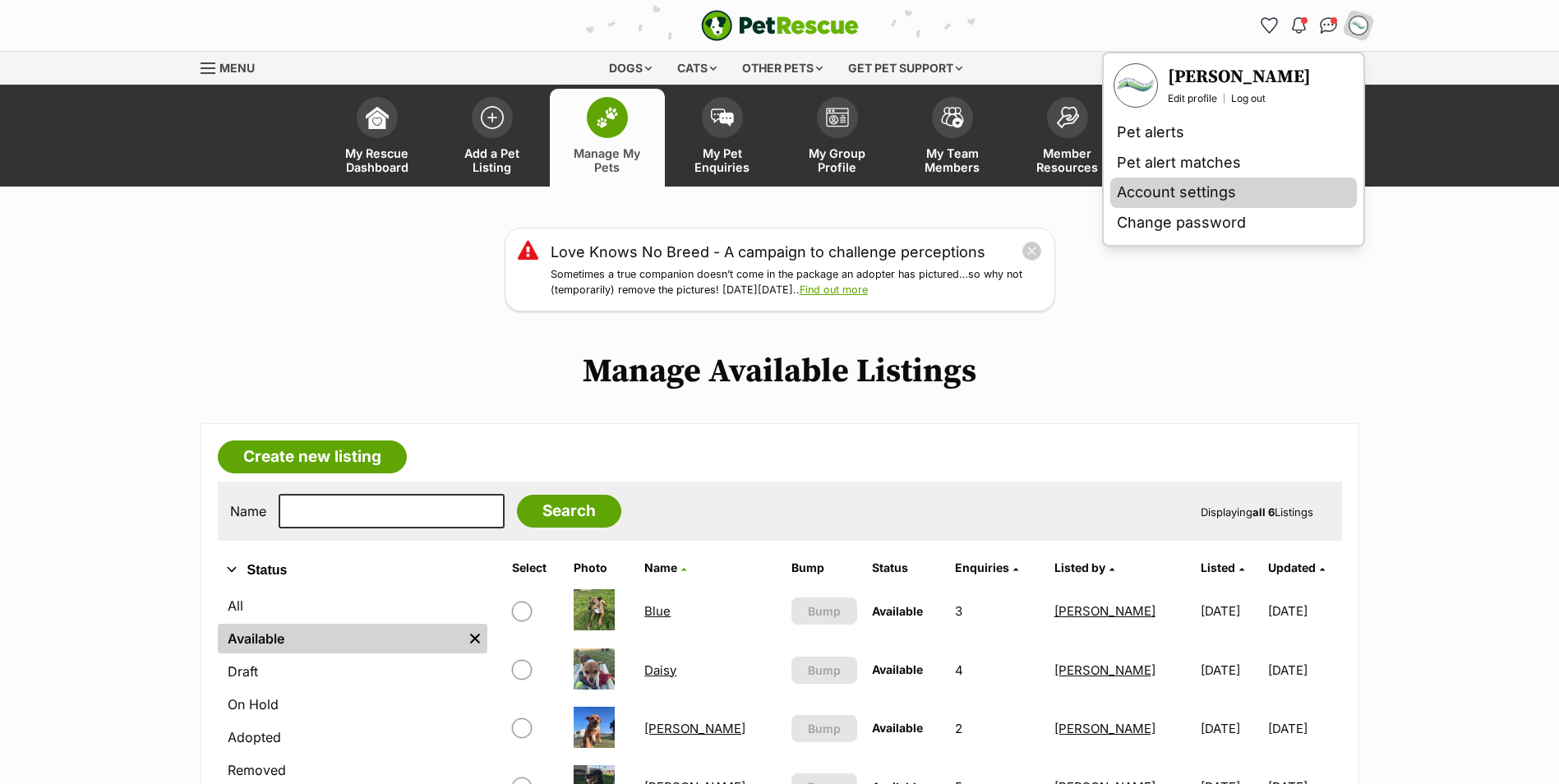
click at [1201, 189] on link "Account settings" at bounding box center [1234, 192] width 247 height 31
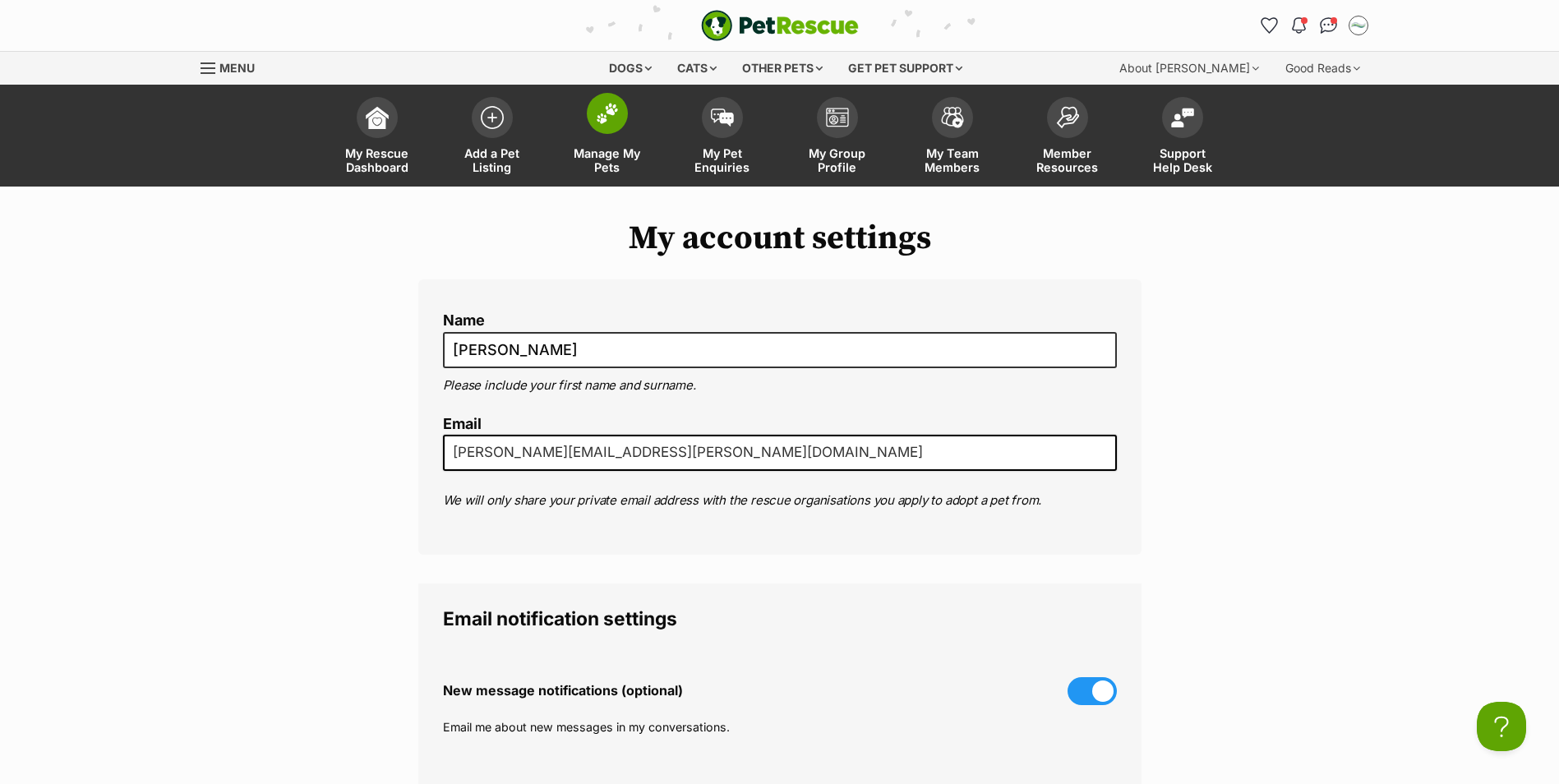
click at [604, 114] on img at bounding box center [608, 114] width 23 height 22
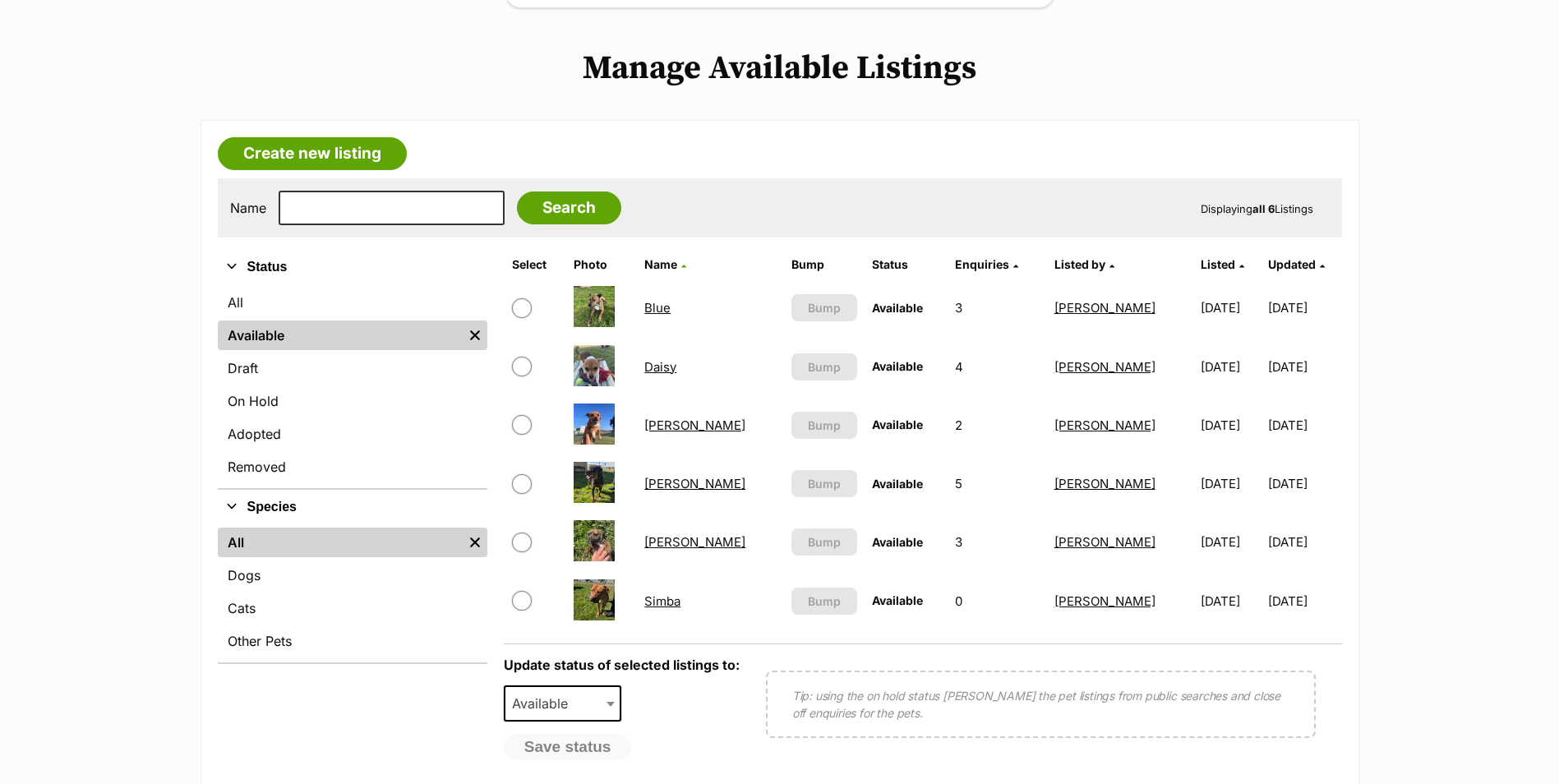
scroll to position [329, 0]
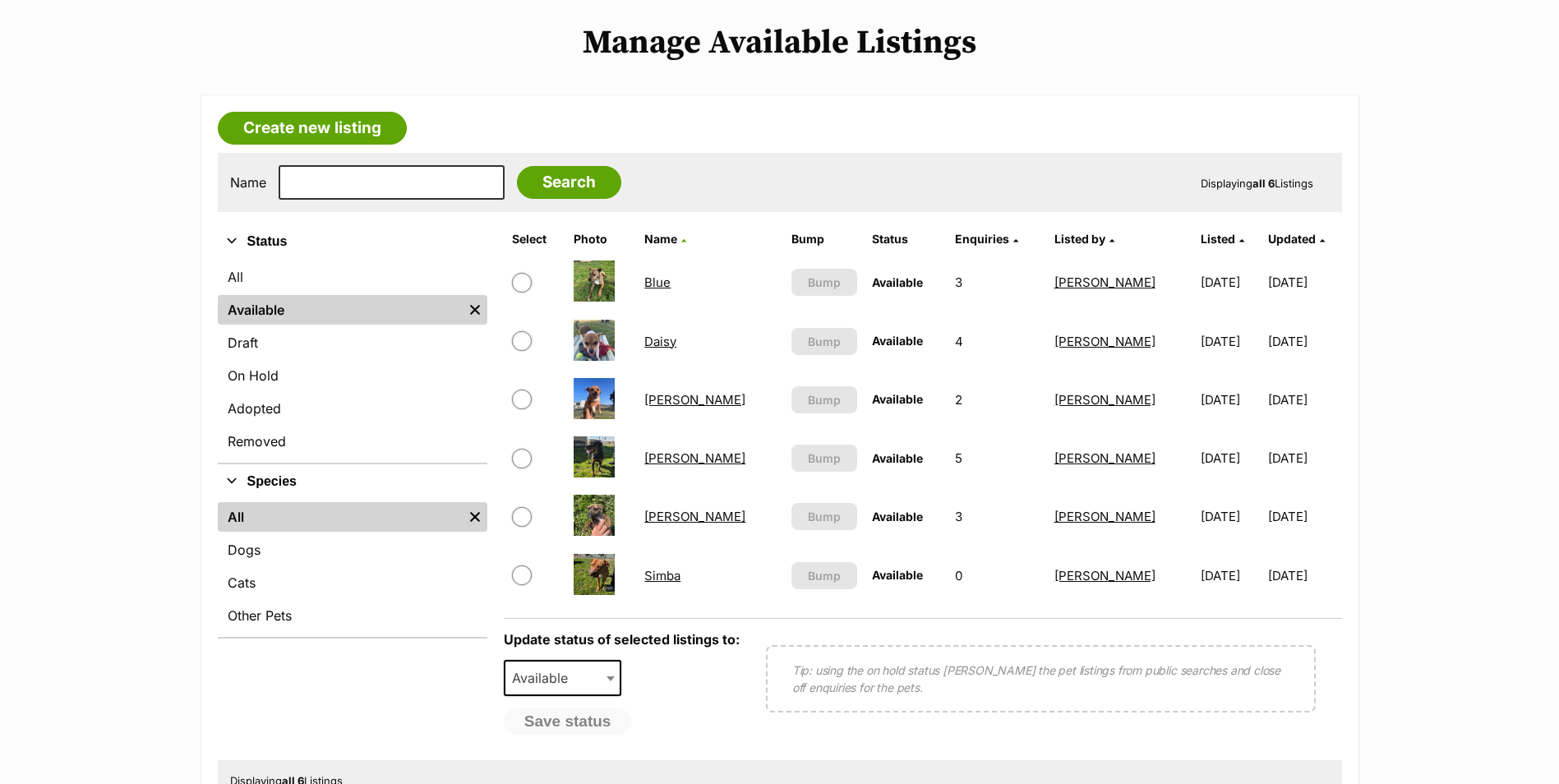
click at [677, 578] on link "Simba" at bounding box center [662, 575] width 37 height 16
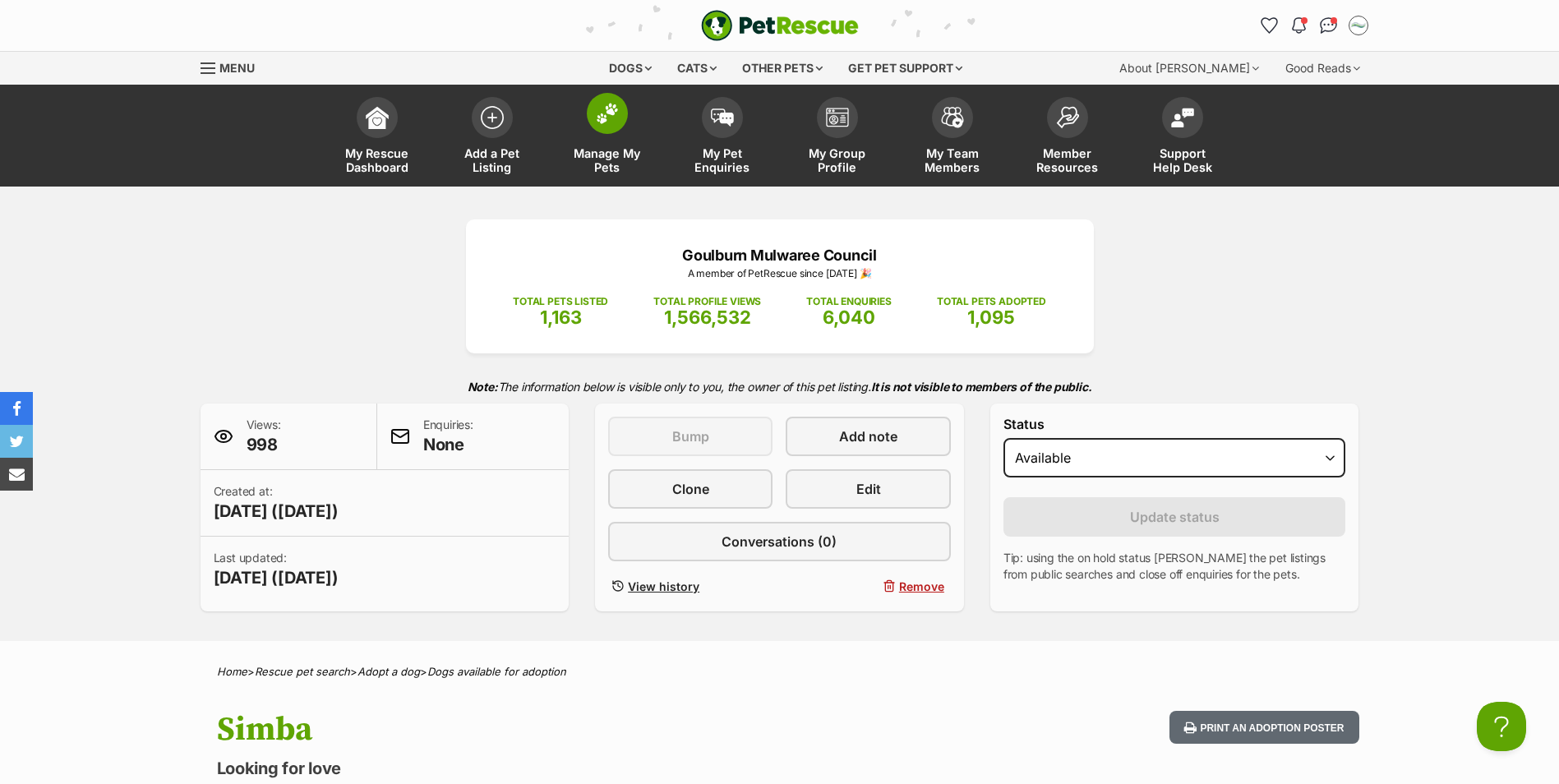
click at [605, 114] on img at bounding box center [608, 114] width 23 height 22
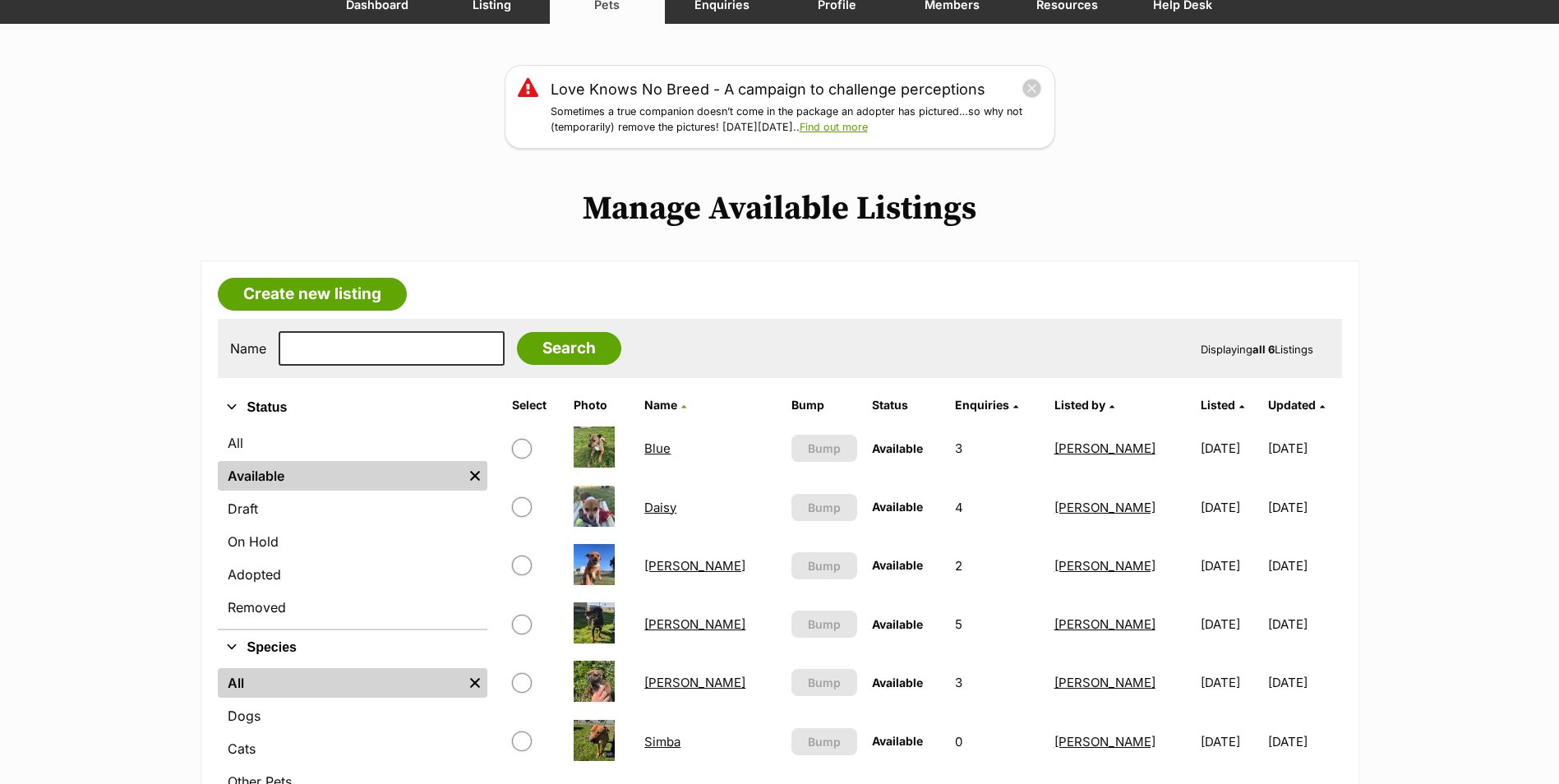
scroll to position [246, 0]
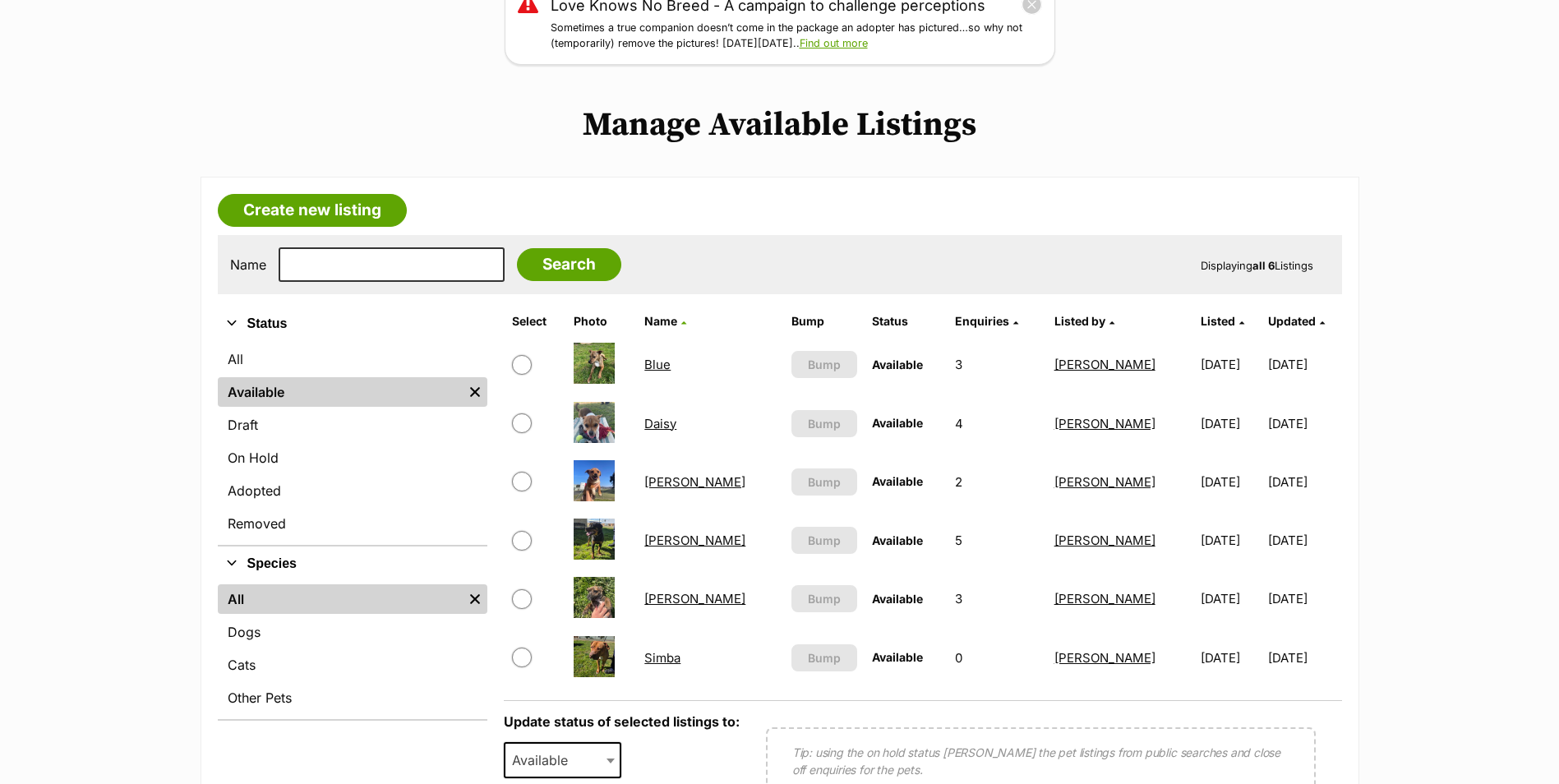
click at [676, 545] on link "[PERSON_NAME]" at bounding box center [695, 540] width 101 height 16
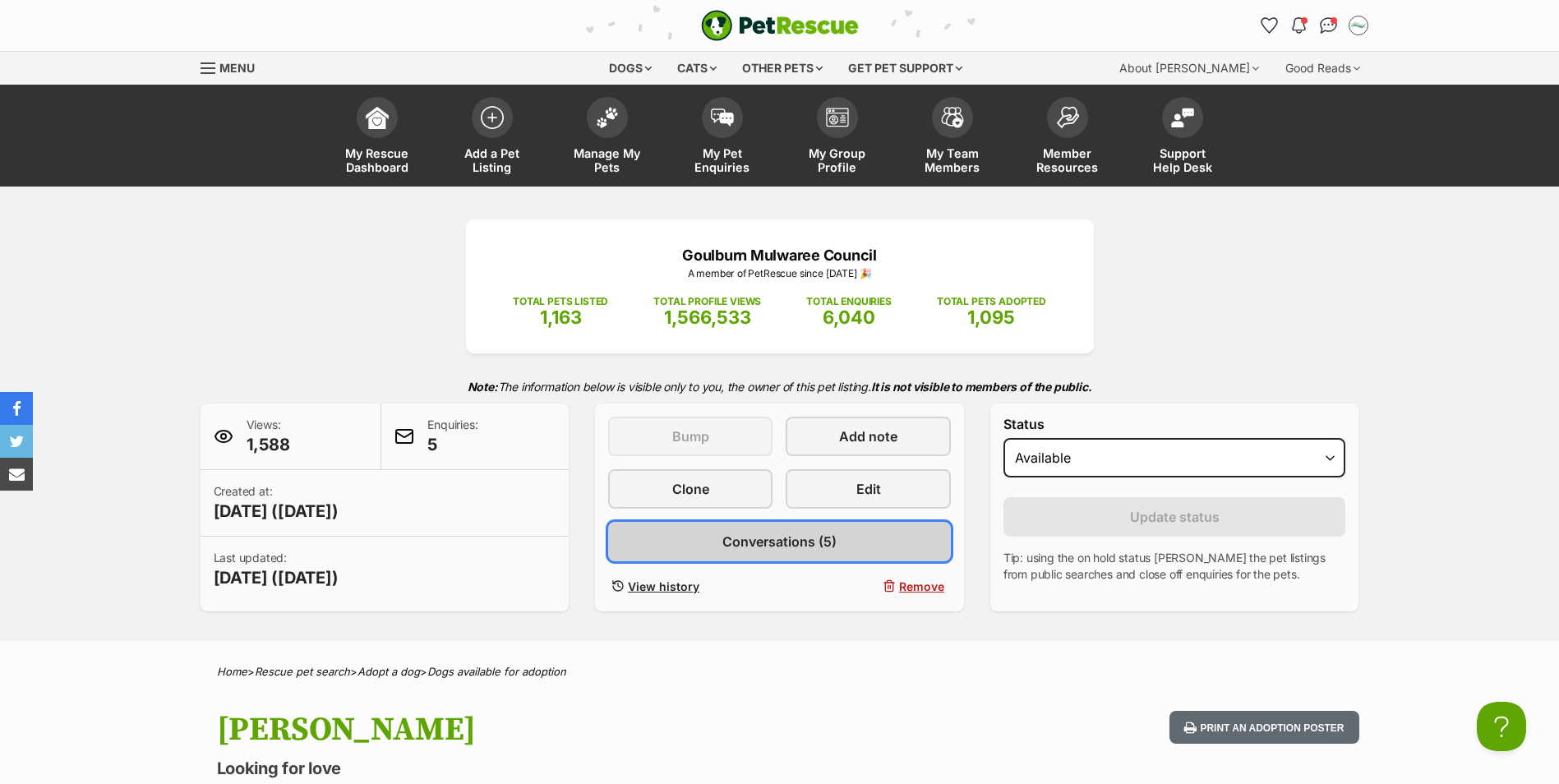
click at [789, 547] on span "Conversations (5)" at bounding box center [780, 542] width 115 height 20
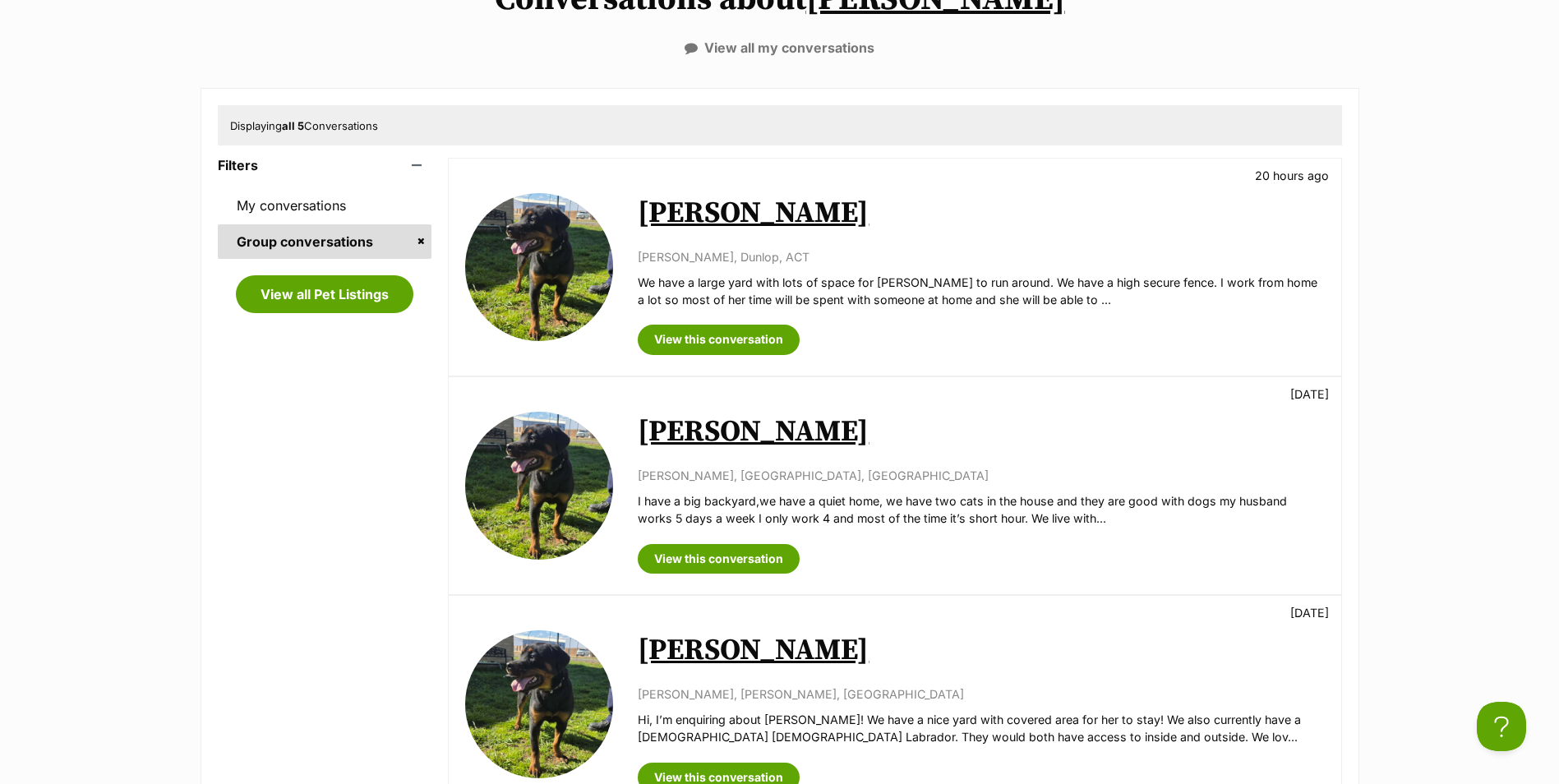
scroll to position [493, 0]
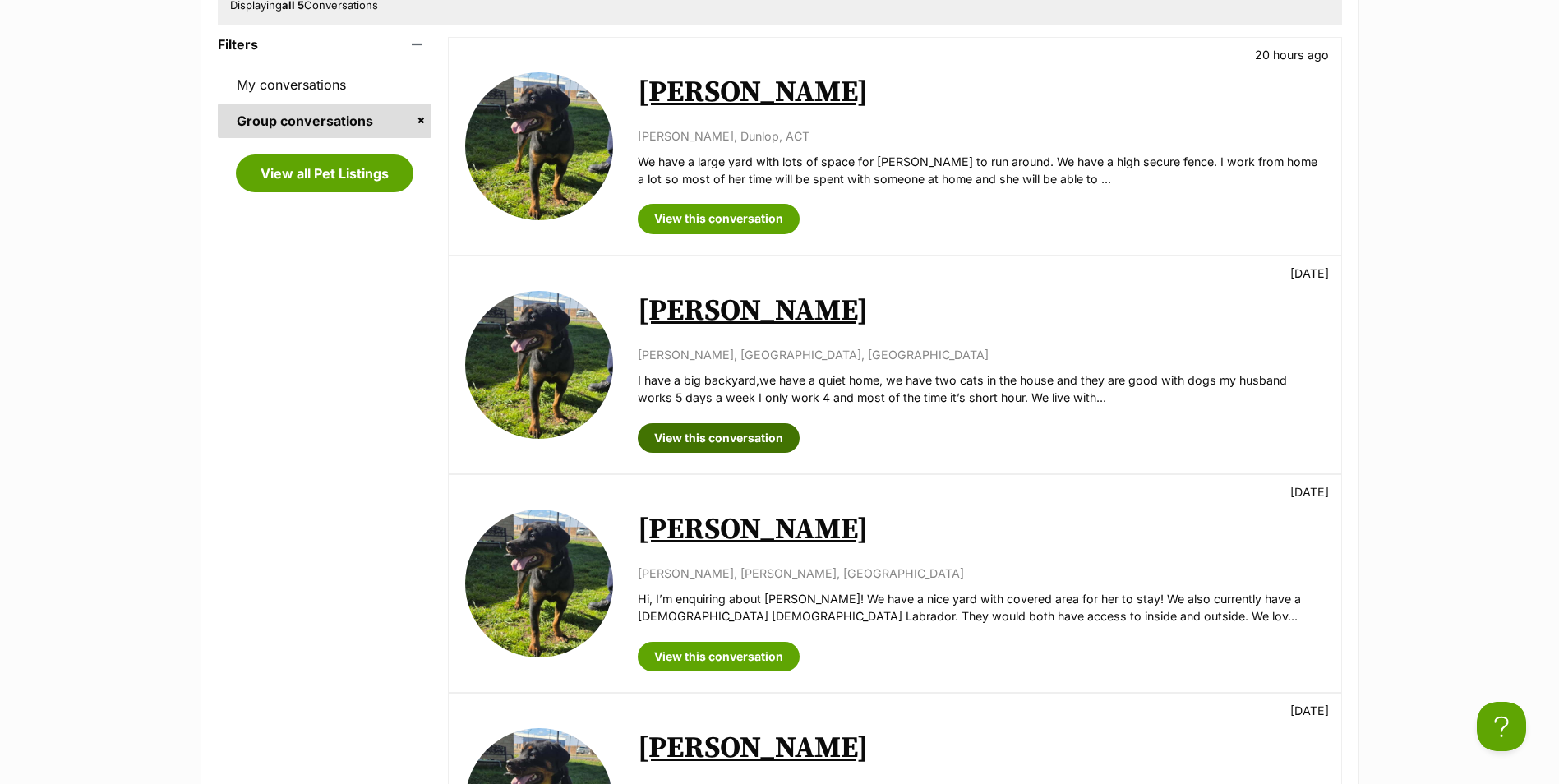
click at [741, 441] on link "View this conversation" at bounding box center [718, 438] width 162 height 30
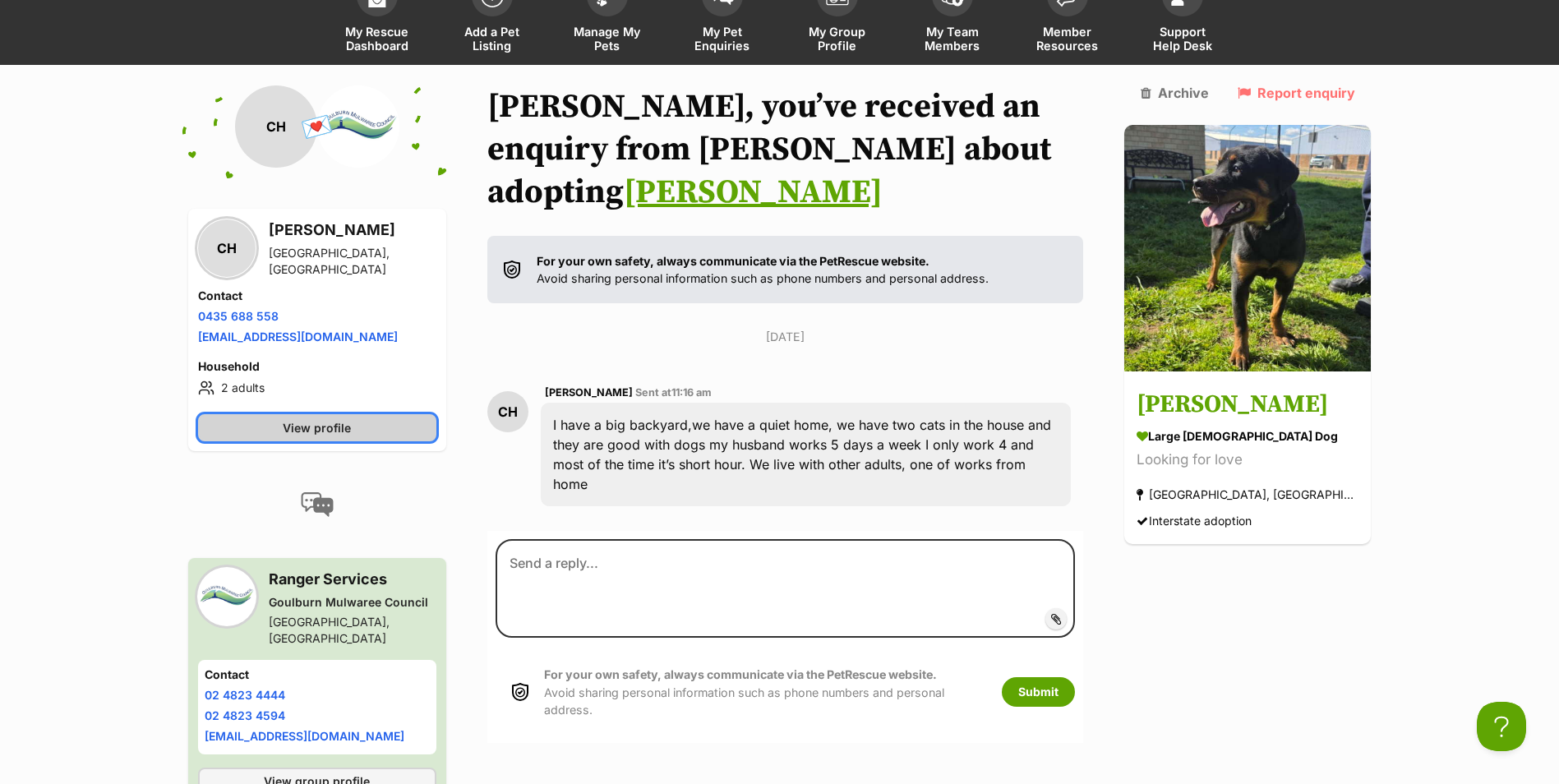
click at [336, 421] on span "View profile" at bounding box center [317, 427] width 68 height 17
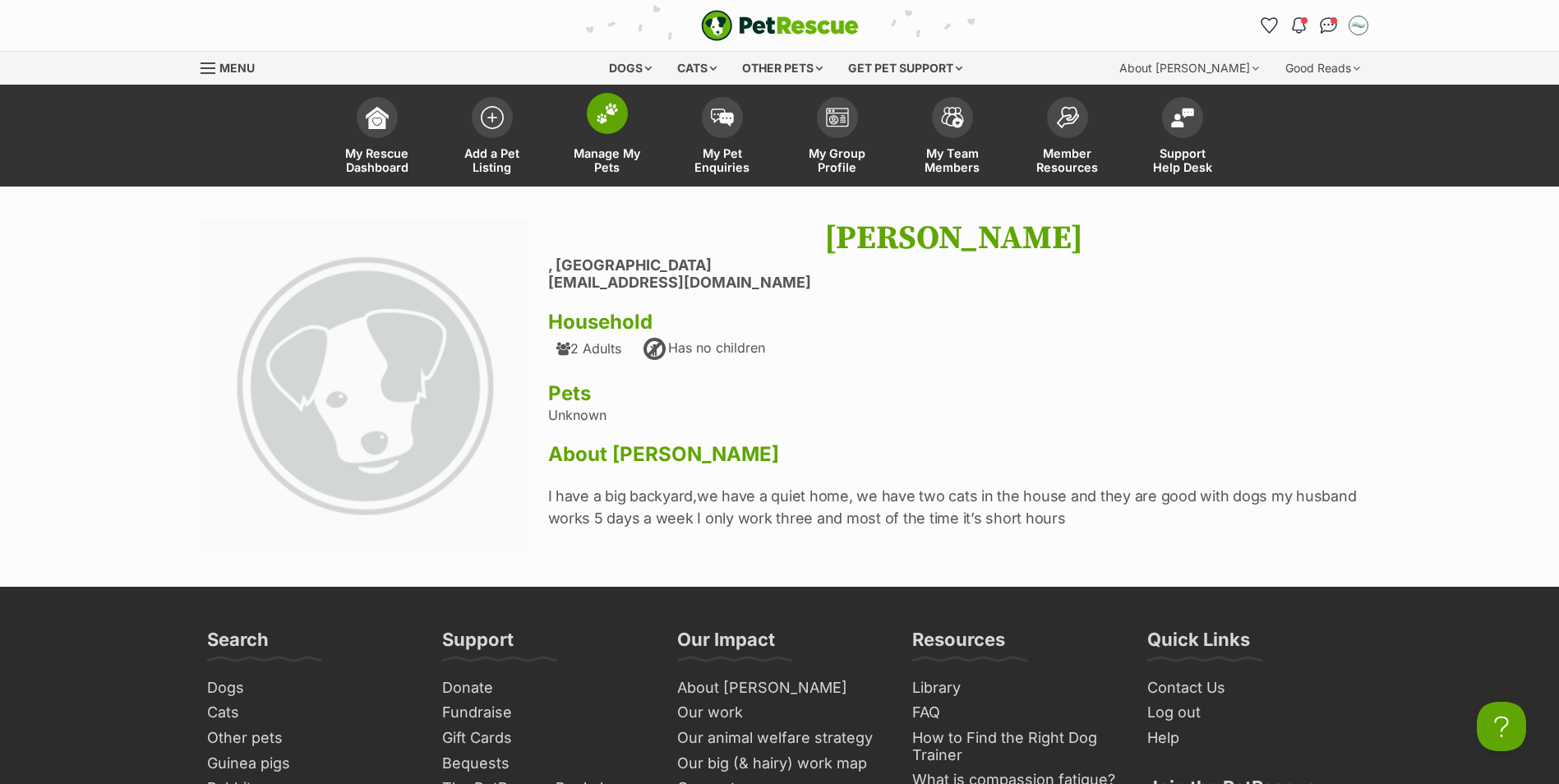
click at [607, 115] on img at bounding box center [608, 114] width 23 height 22
